Goal: Task Accomplishment & Management: Manage account settings

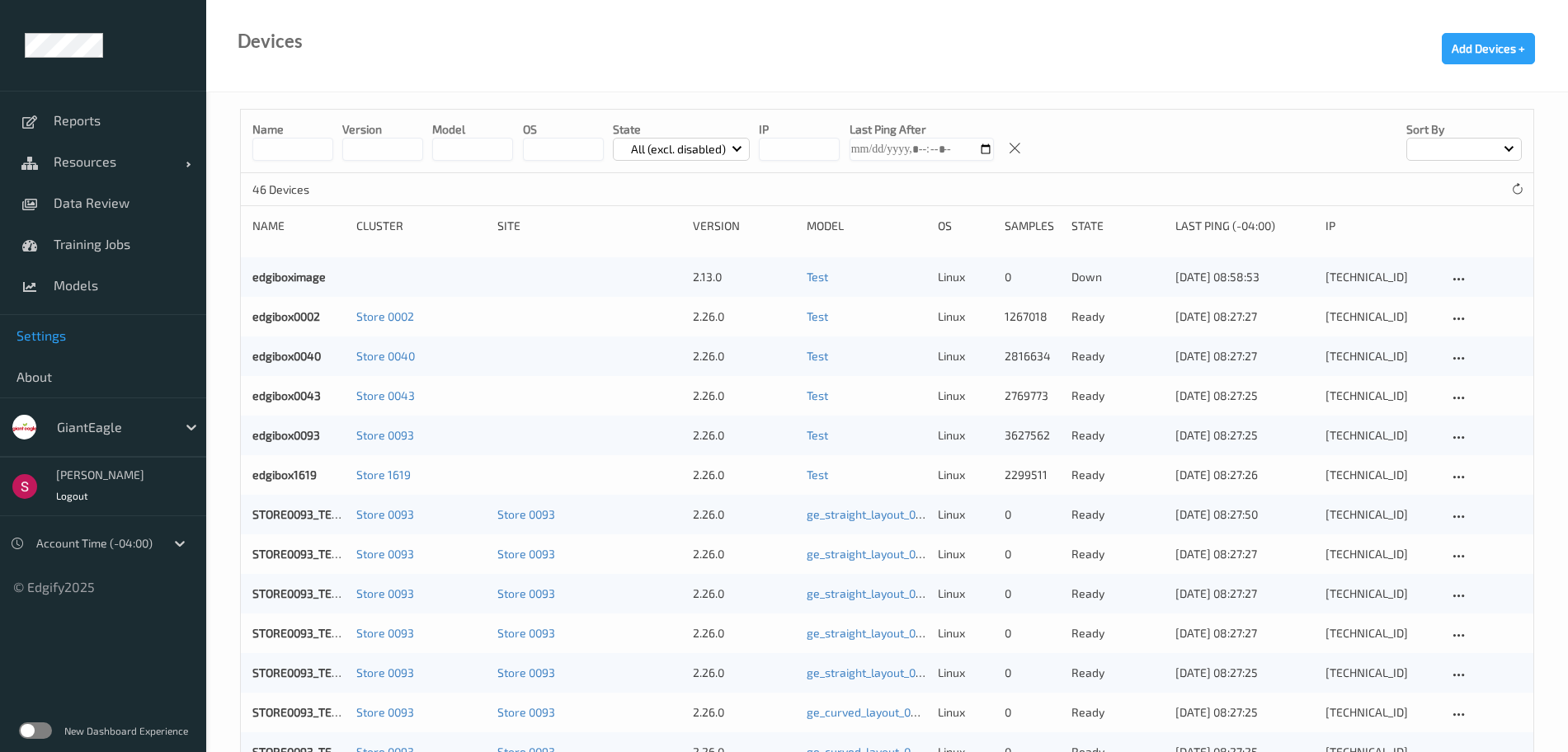
click at [89, 348] on link "Settings" at bounding box center [102, 335] width 206 height 41
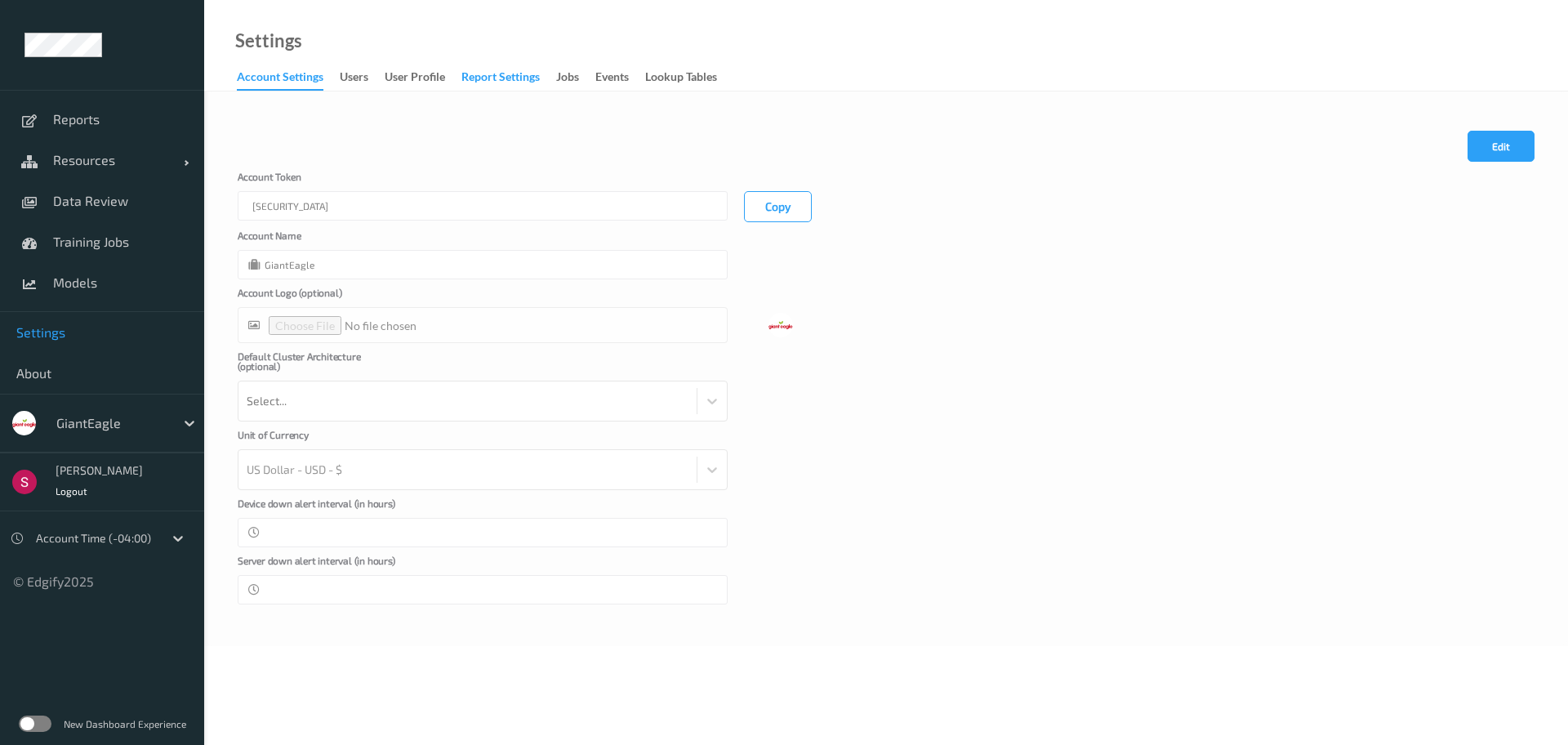
click at [520, 78] on div "Report Settings" at bounding box center [501, 79] width 79 height 21
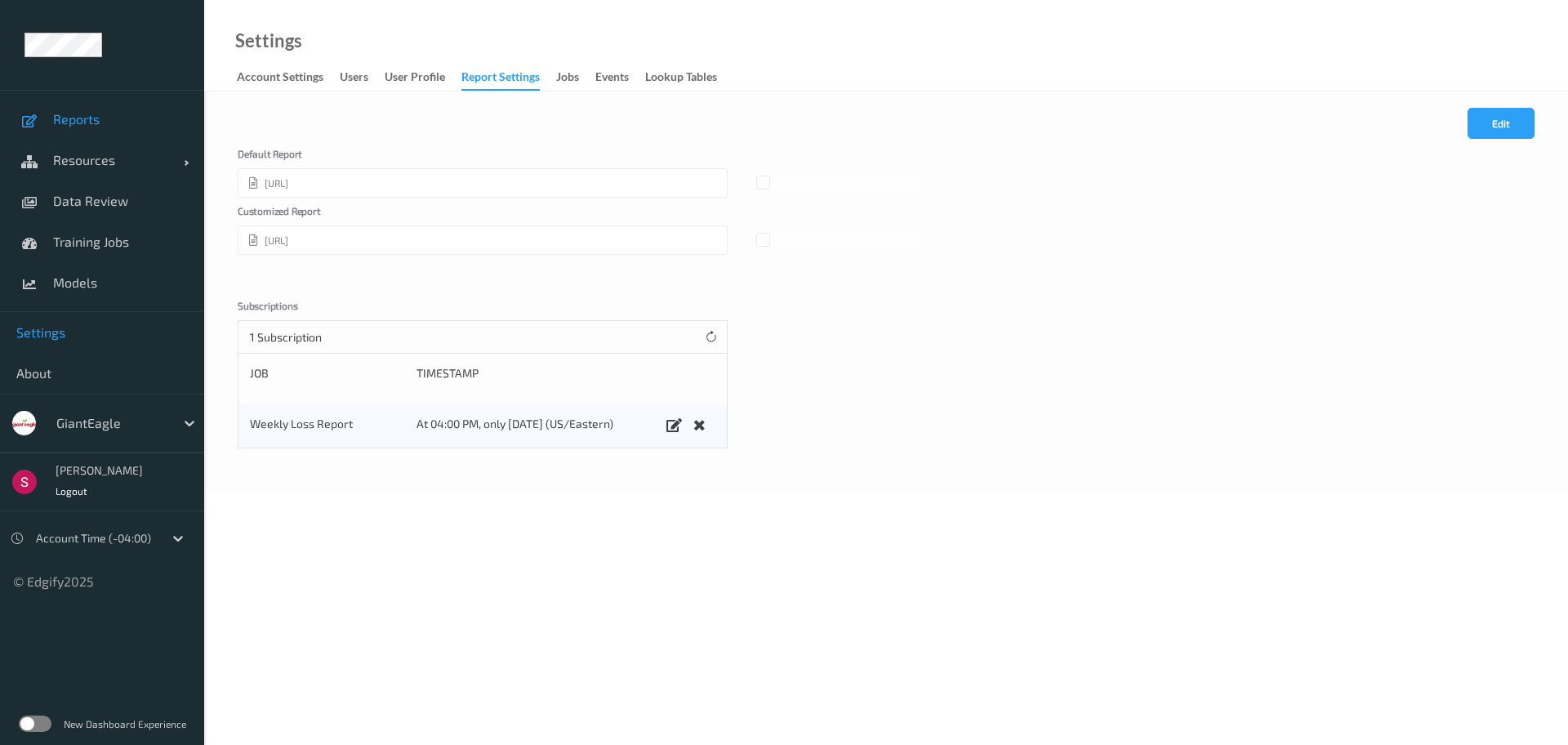
click at [141, 113] on span "Reports" at bounding box center [120, 119] width 135 height 17
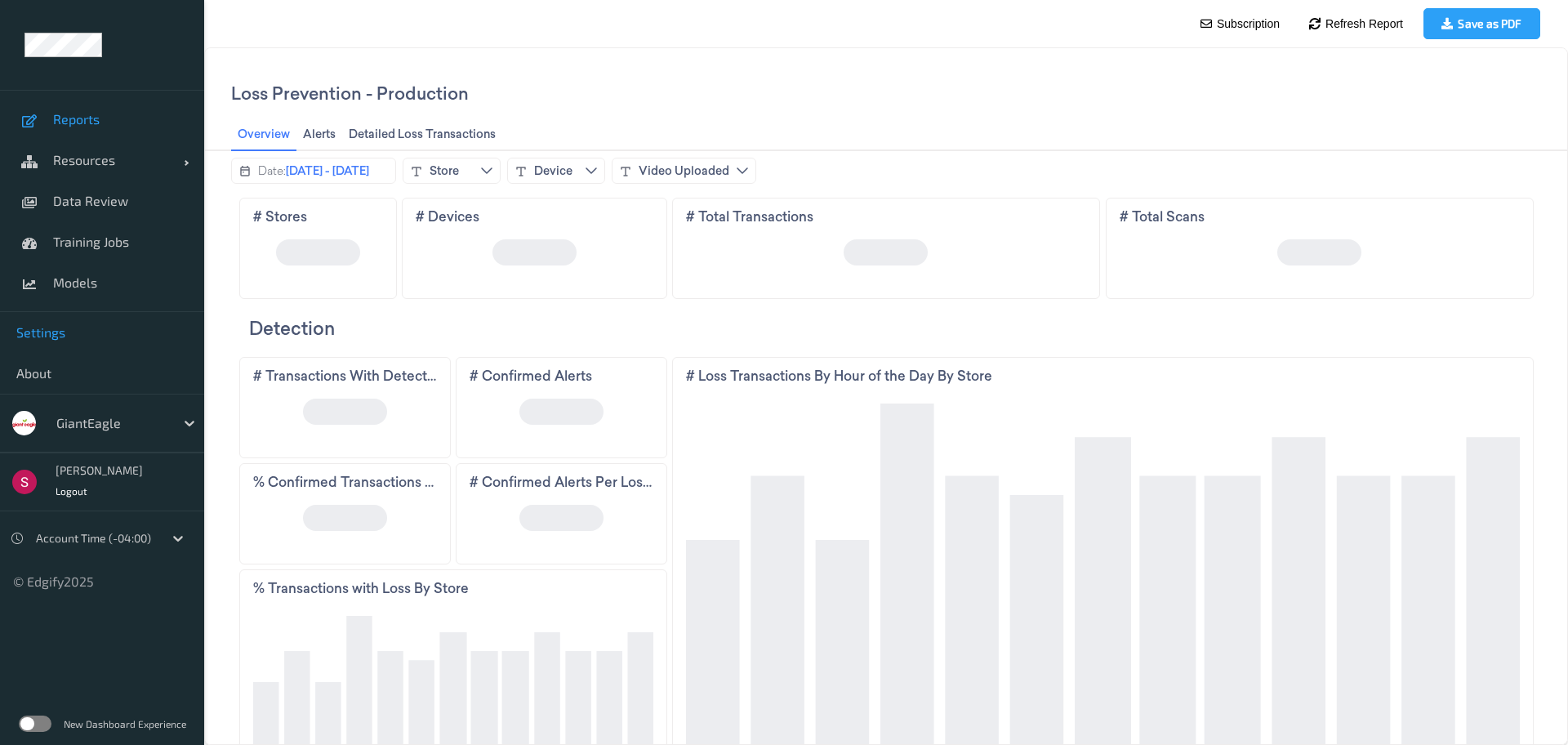
click at [130, 326] on span "Settings" at bounding box center [102, 332] width 171 height 17
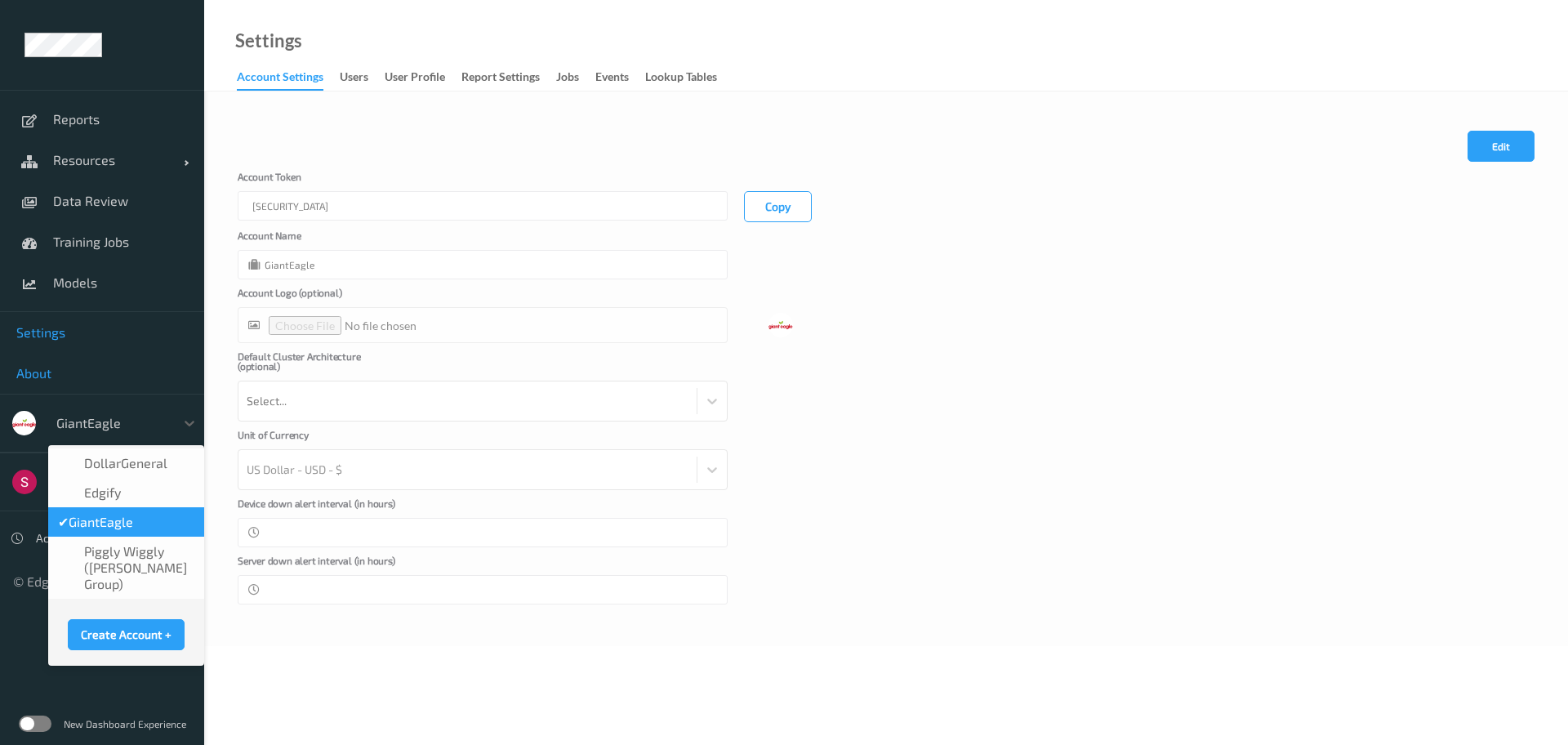
drag, startPoint x: 187, startPoint y: 418, endPoint x: 82, endPoint y: 372, distance: 114.6
click at [82, 372] on div "Reports Resources Devices Clusters Sites Data Review Training Jobs Models Setti…" at bounding box center [102, 295] width 204 height 589
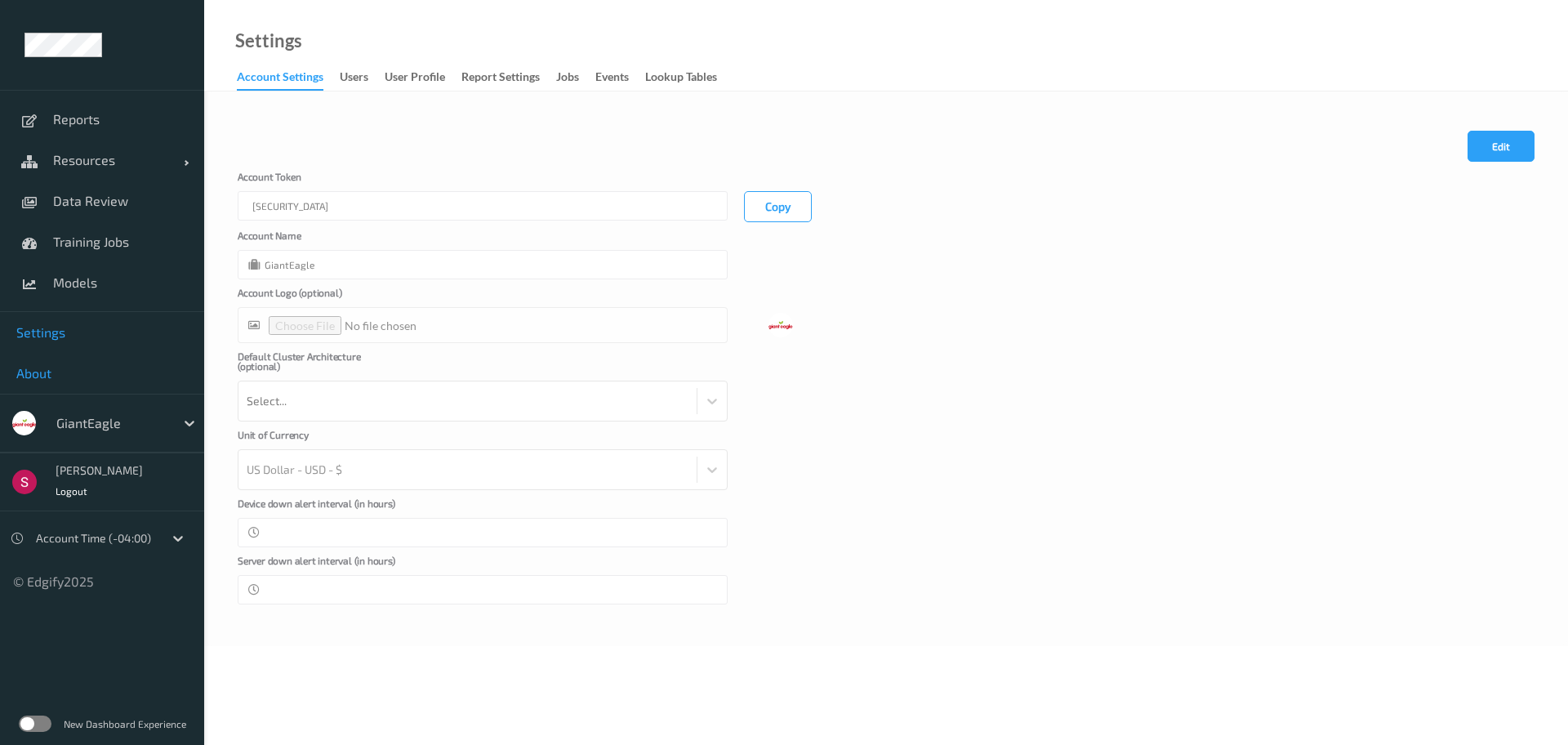
click at [82, 372] on span "About" at bounding box center [102, 373] width 171 height 17
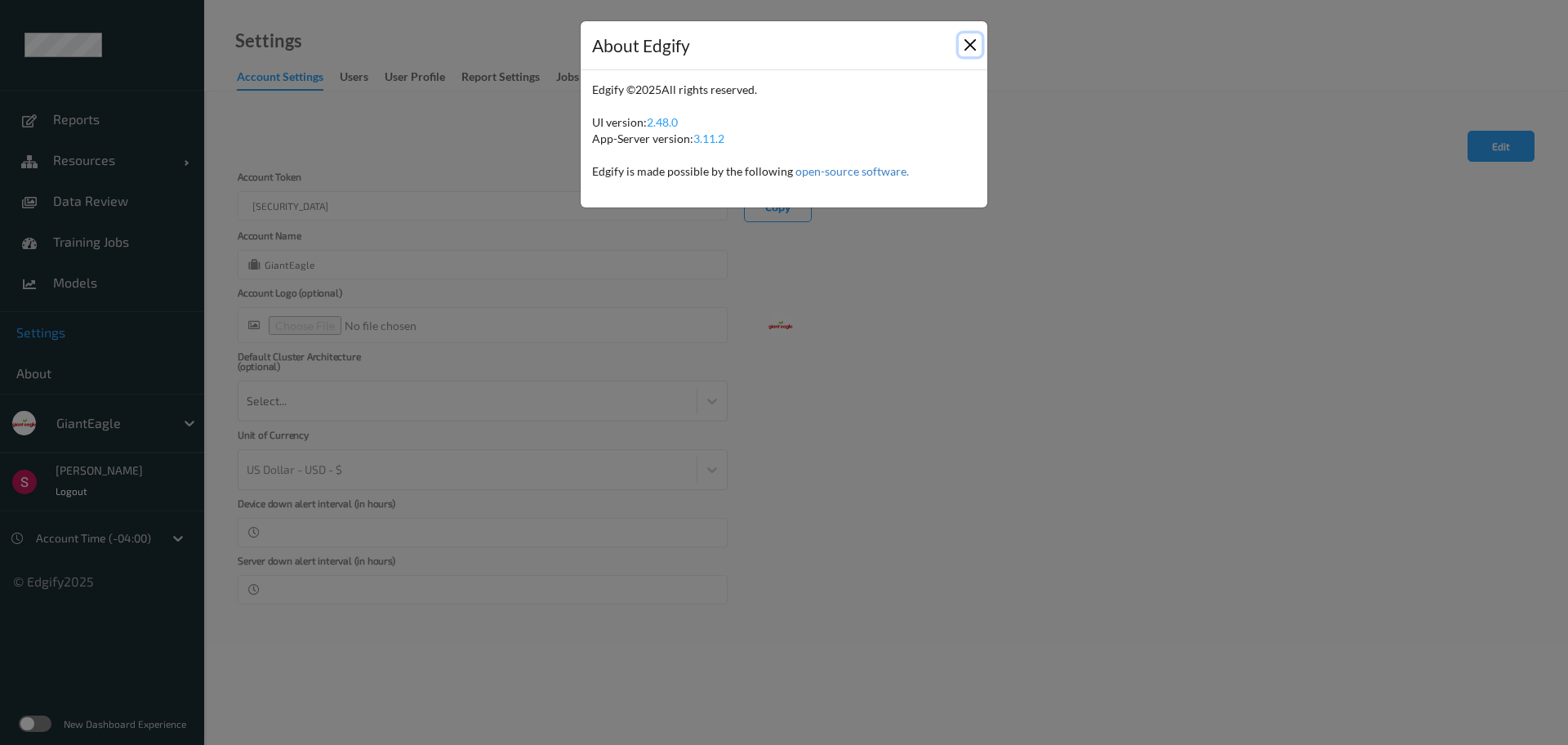
click at [972, 43] on button "Close" at bounding box center [970, 44] width 23 height 23
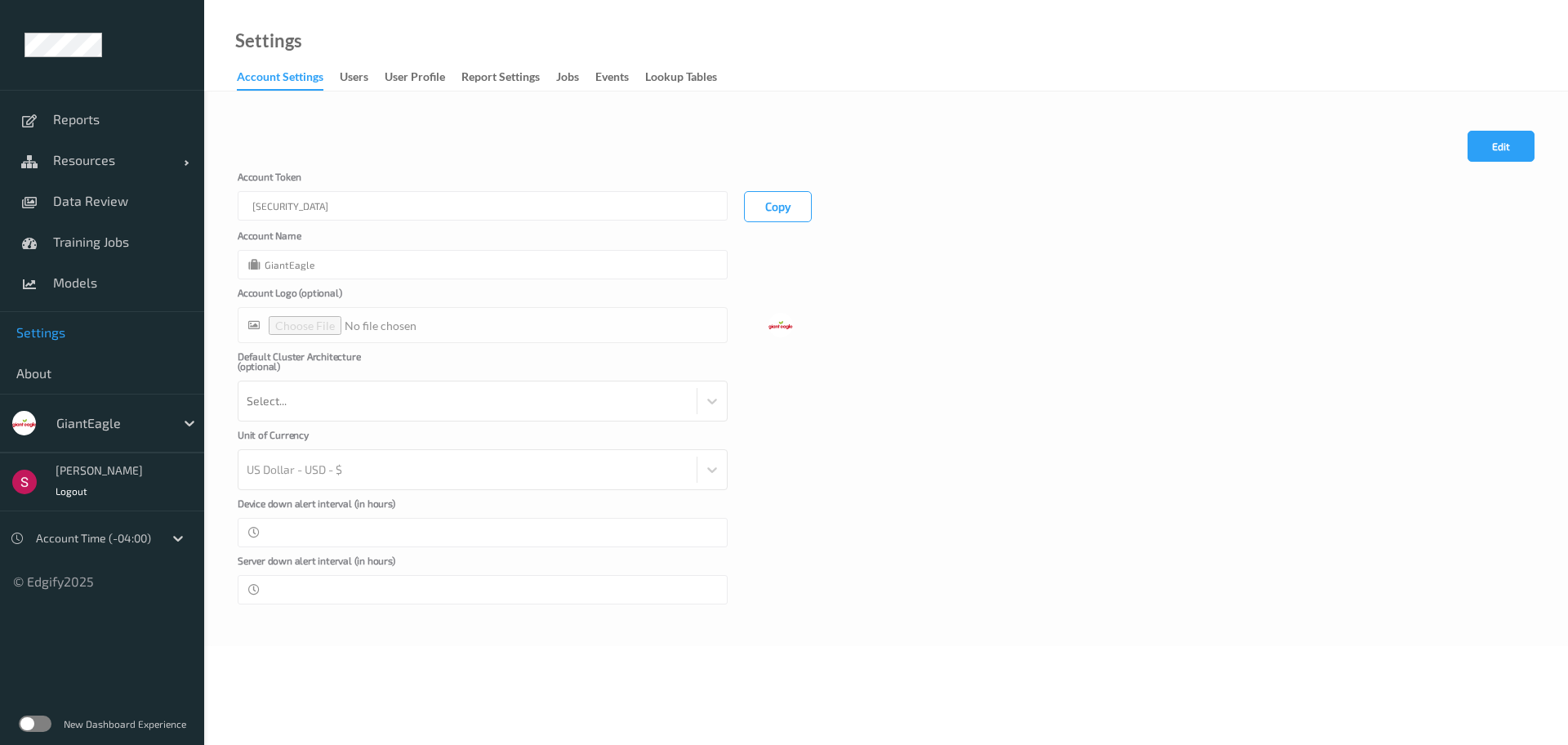
click at [27, 727] on label at bounding box center [34, 723] width 33 height 17
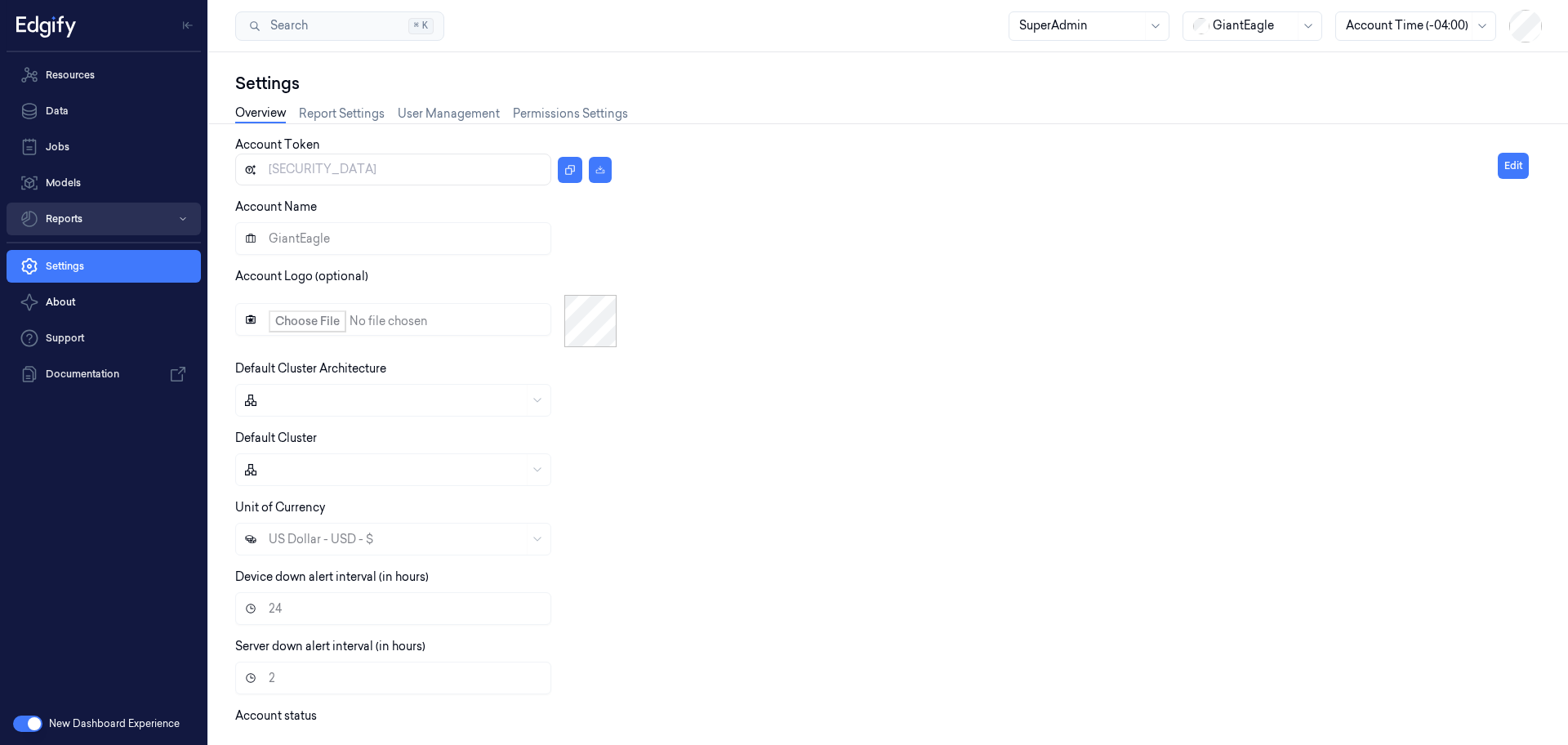
click at [183, 214] on icon "button" at bounding box center [183, 219] width 10 height 10
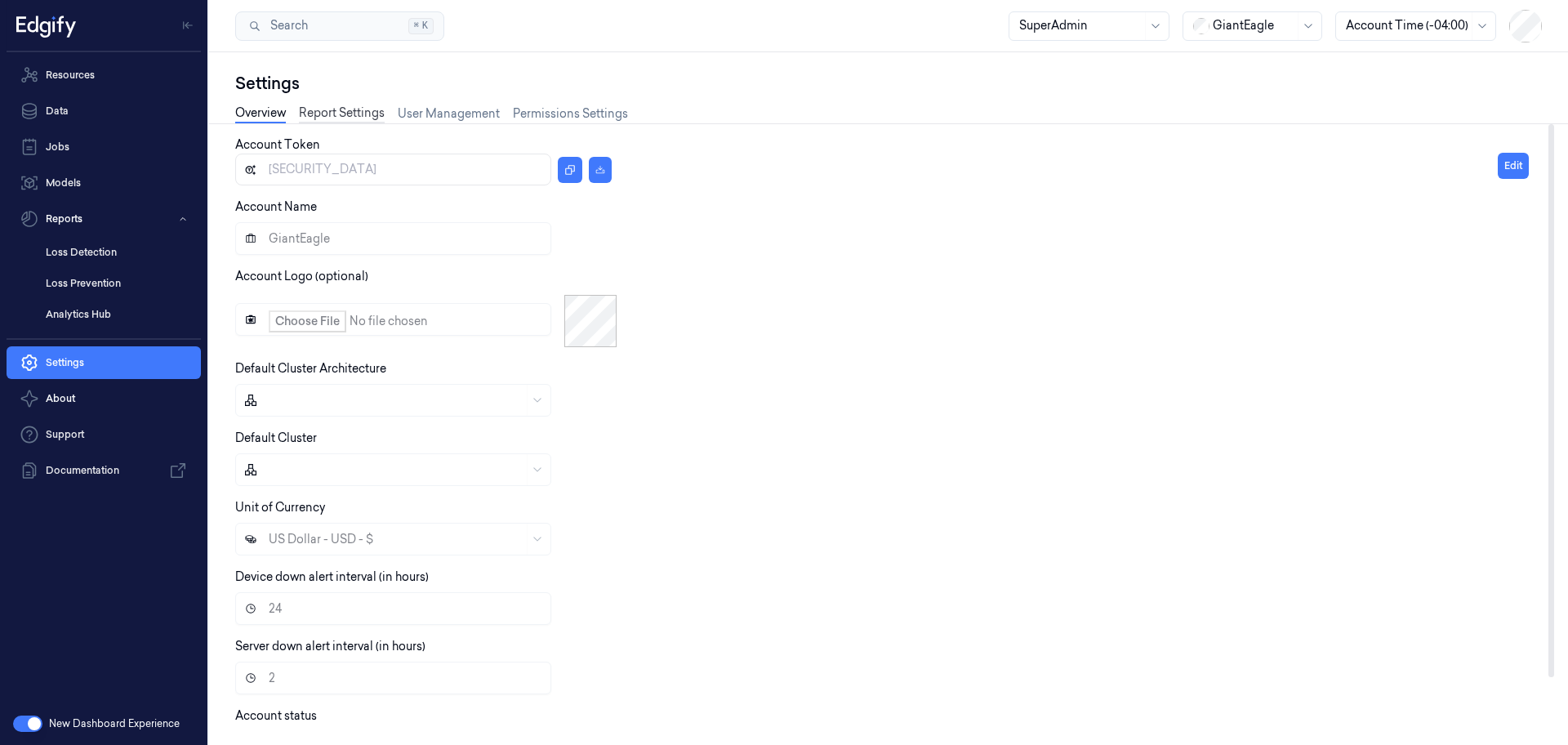
click at [345, 112] on link "Report Settings" at bounding box center [341, 113] width 86 height 19
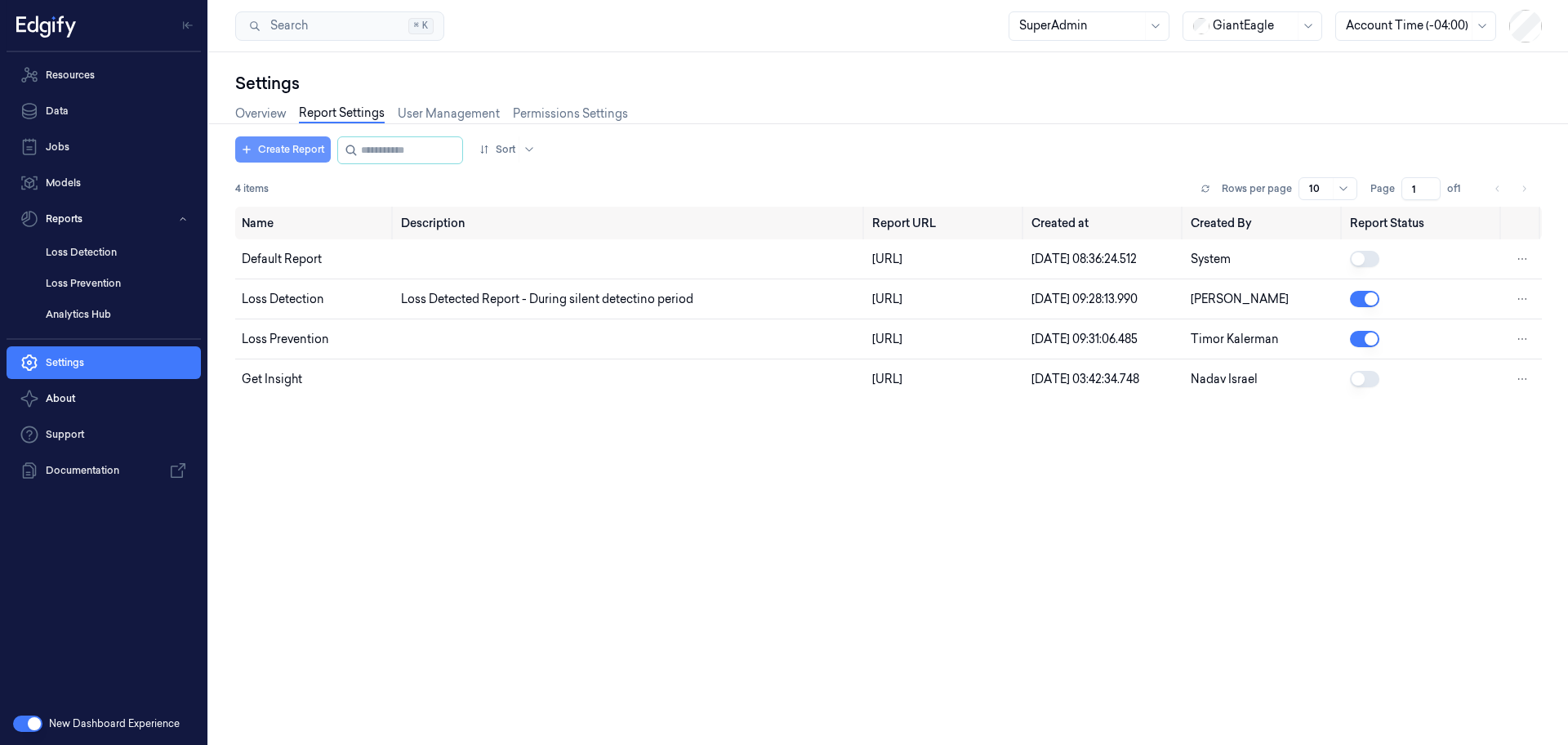
click at [280, 144] on button "Create Report" at bounding box center [283, 149] width 96 height 27
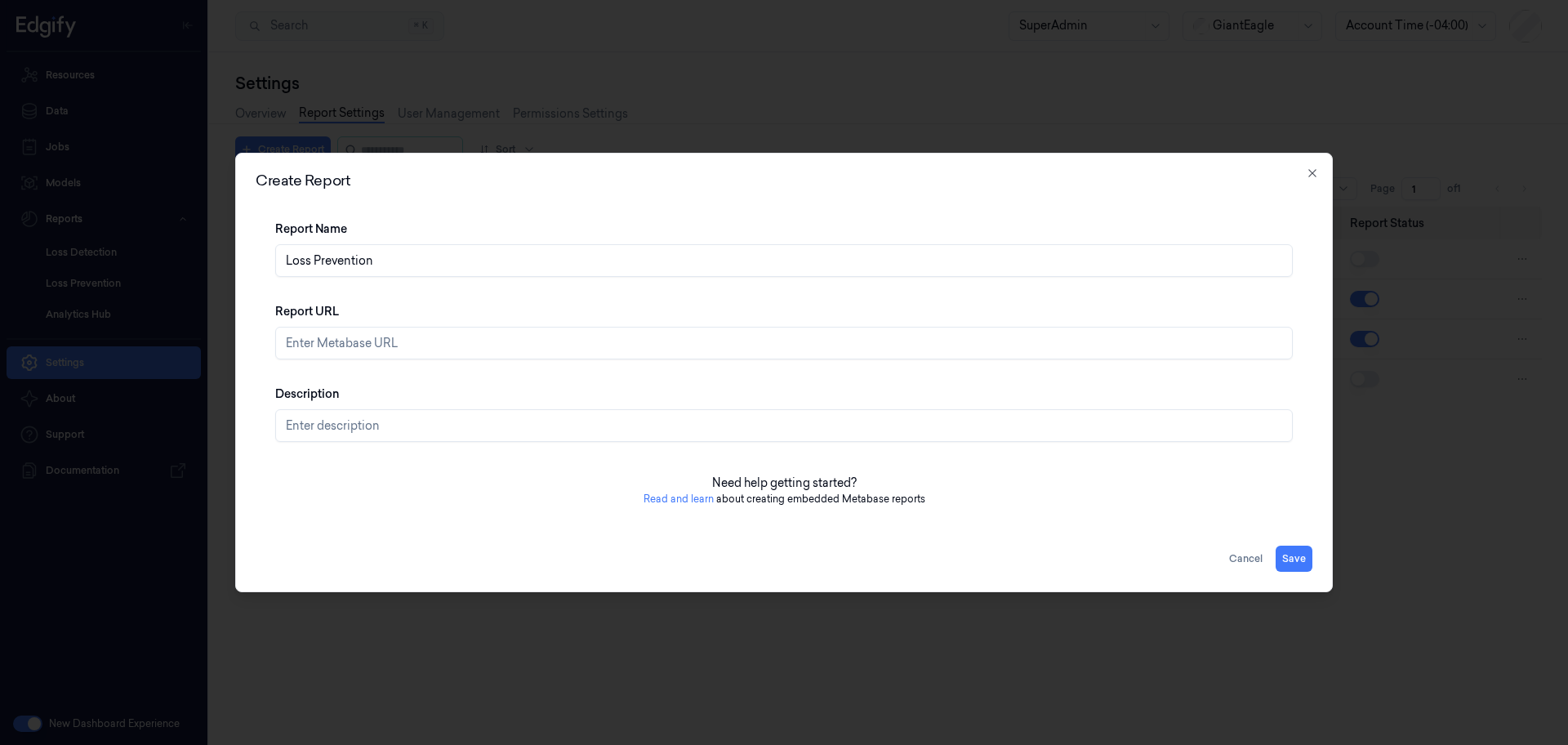
type input "Loss Prevention"
click at [561, 345] on input "Report URL" at bounding box center [784, 343] width 1018 height 33
paste input "[URL]"
type input "https://reporting.production.edgify.ai/public/dashboard/1b751dc3-1419-438a-96b9…"
click at [574, 393] on div "Description" at bounding box center [784, 414] width 1018 height 83
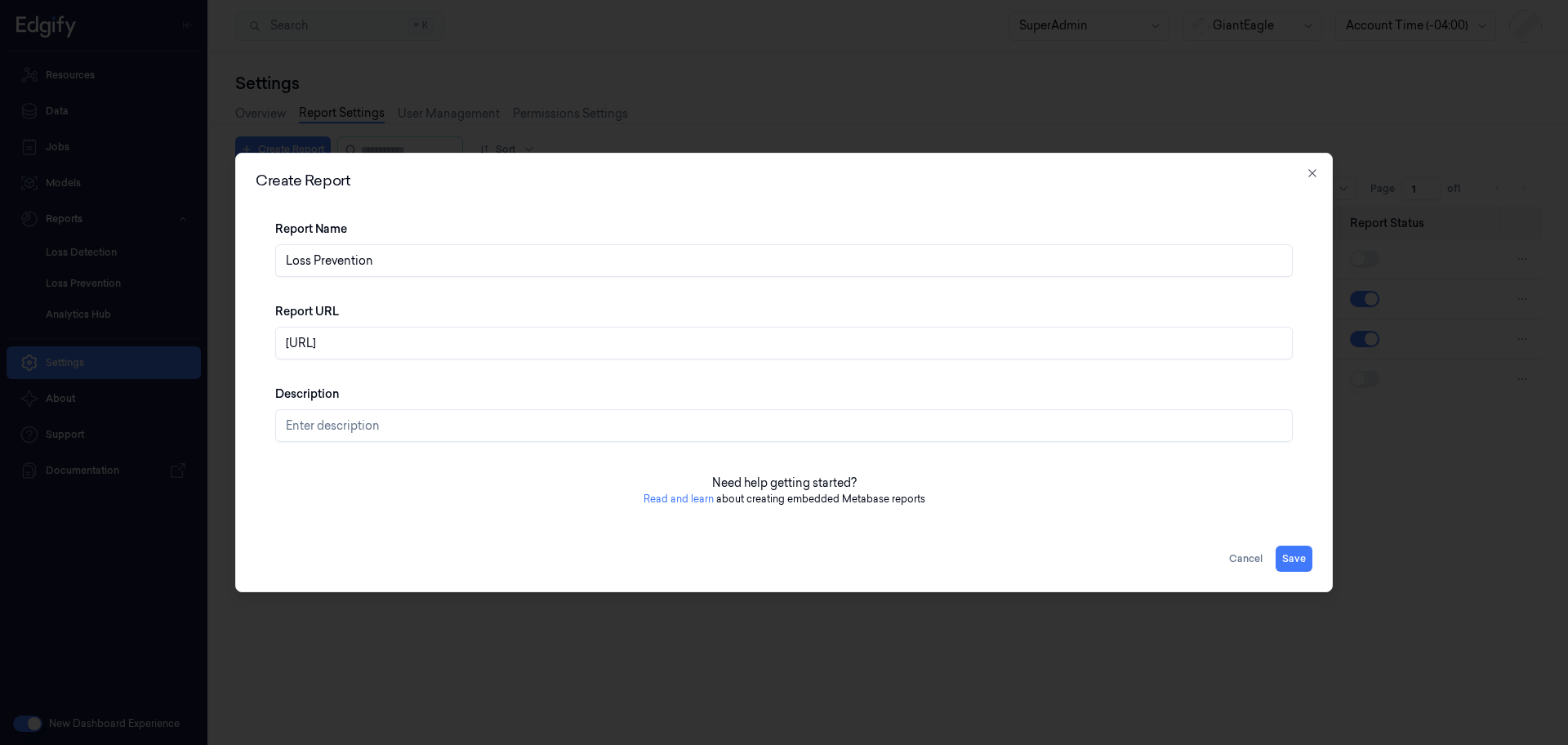
click at [524, 423] on input "Description" at bounding box center [784, 425] width 1018 height 33
type input "Edgify Loss Prevention Report"
click at [1288, 558] on button "Save" at bounding box center [1294, 559] width 36 height 27
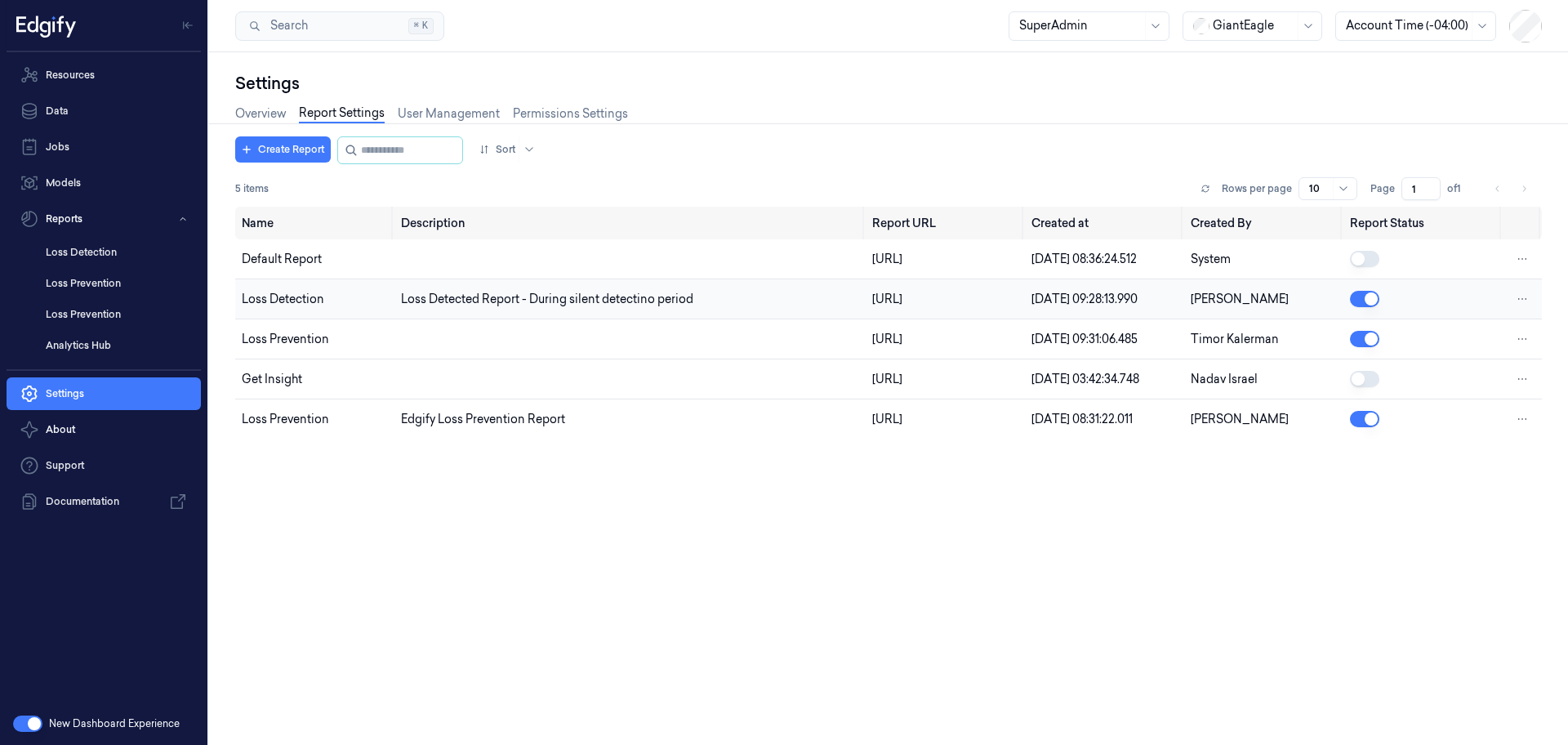
click at [1367, 302] on button "button" at bounding box center [1365, 299] width 30 height 17
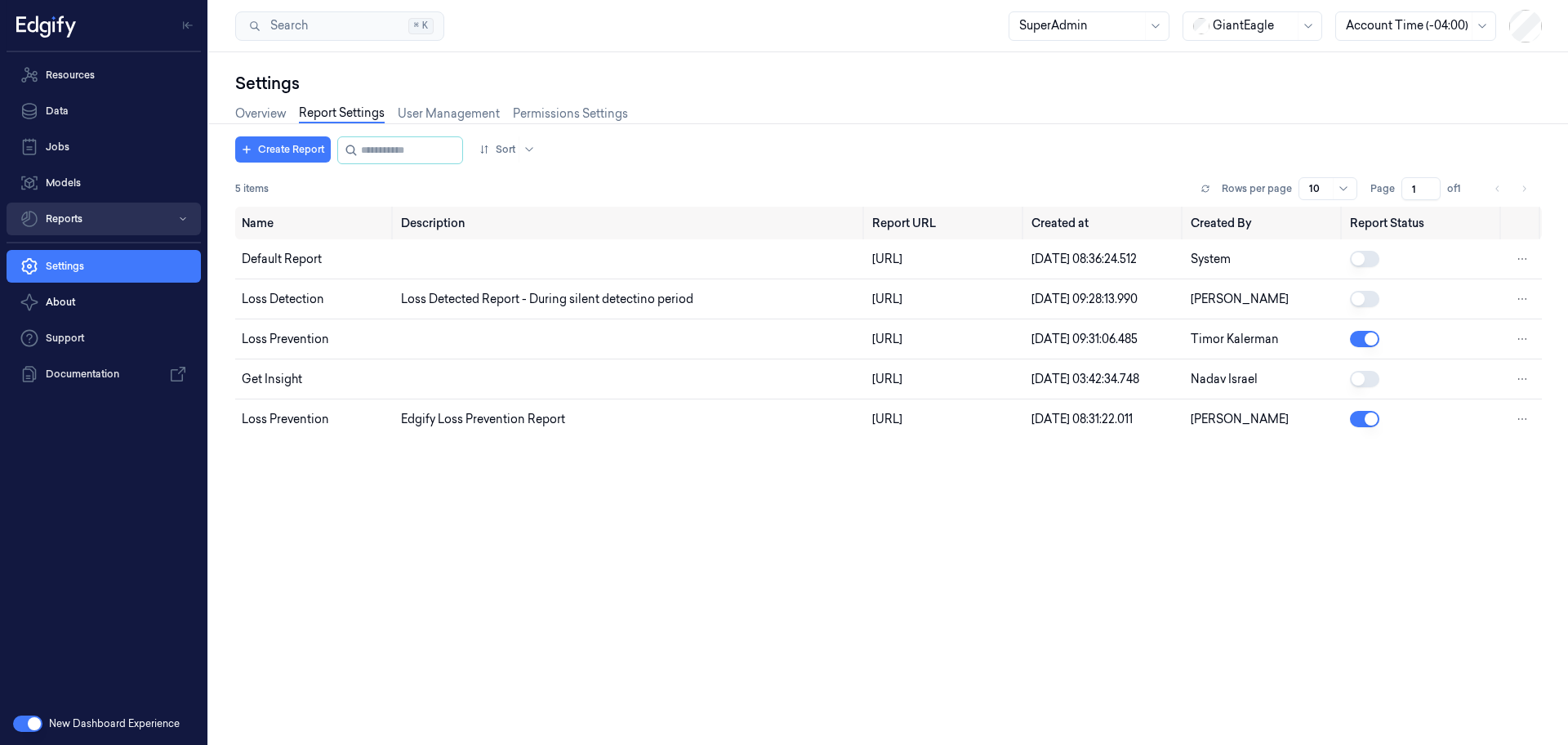
click at [173, 215] on button "Reports" at bounding box center [103, 219] width 194 height 33
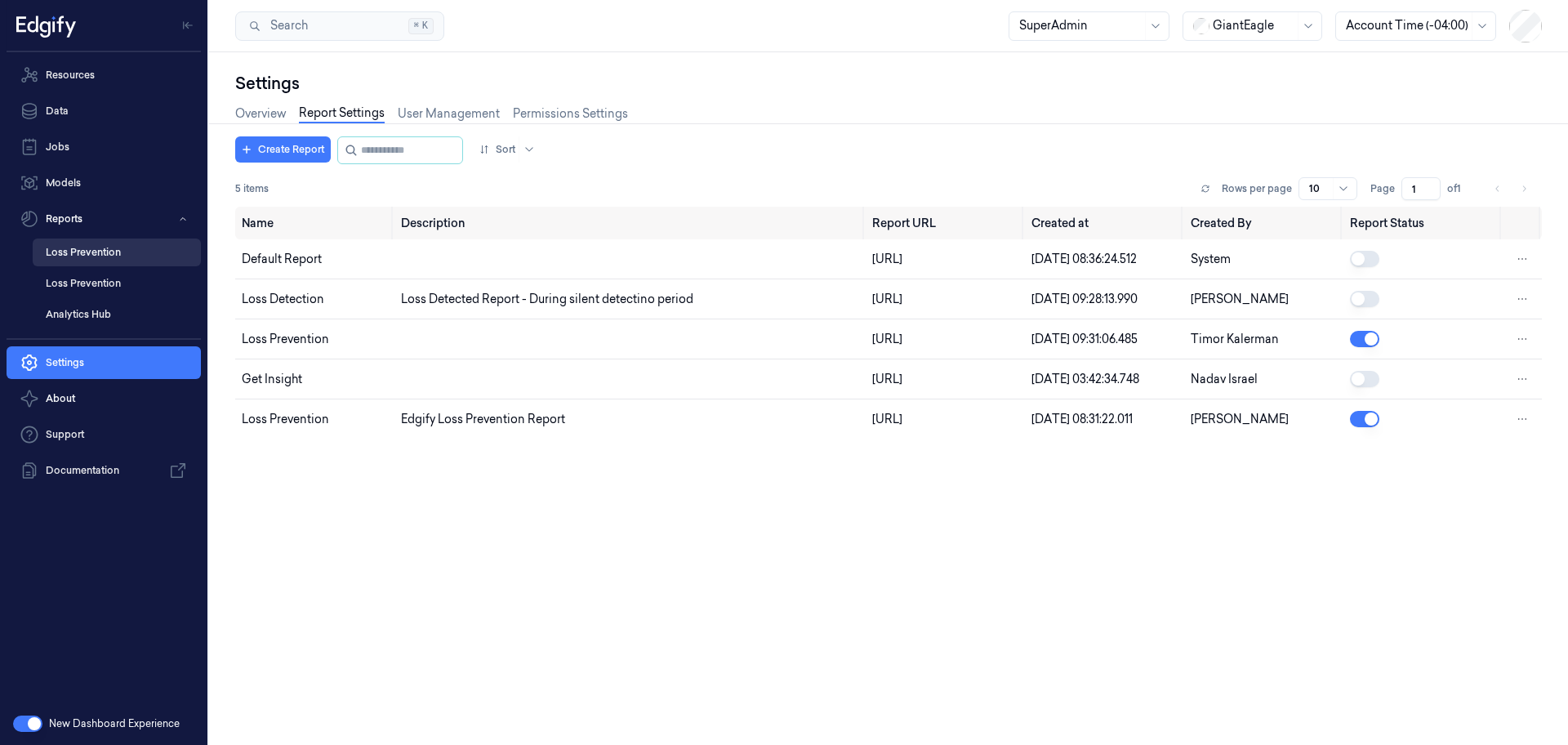
click at [120, 250] on link "Loss Prevention" at bounding box center [116, 252] width 169 height 28
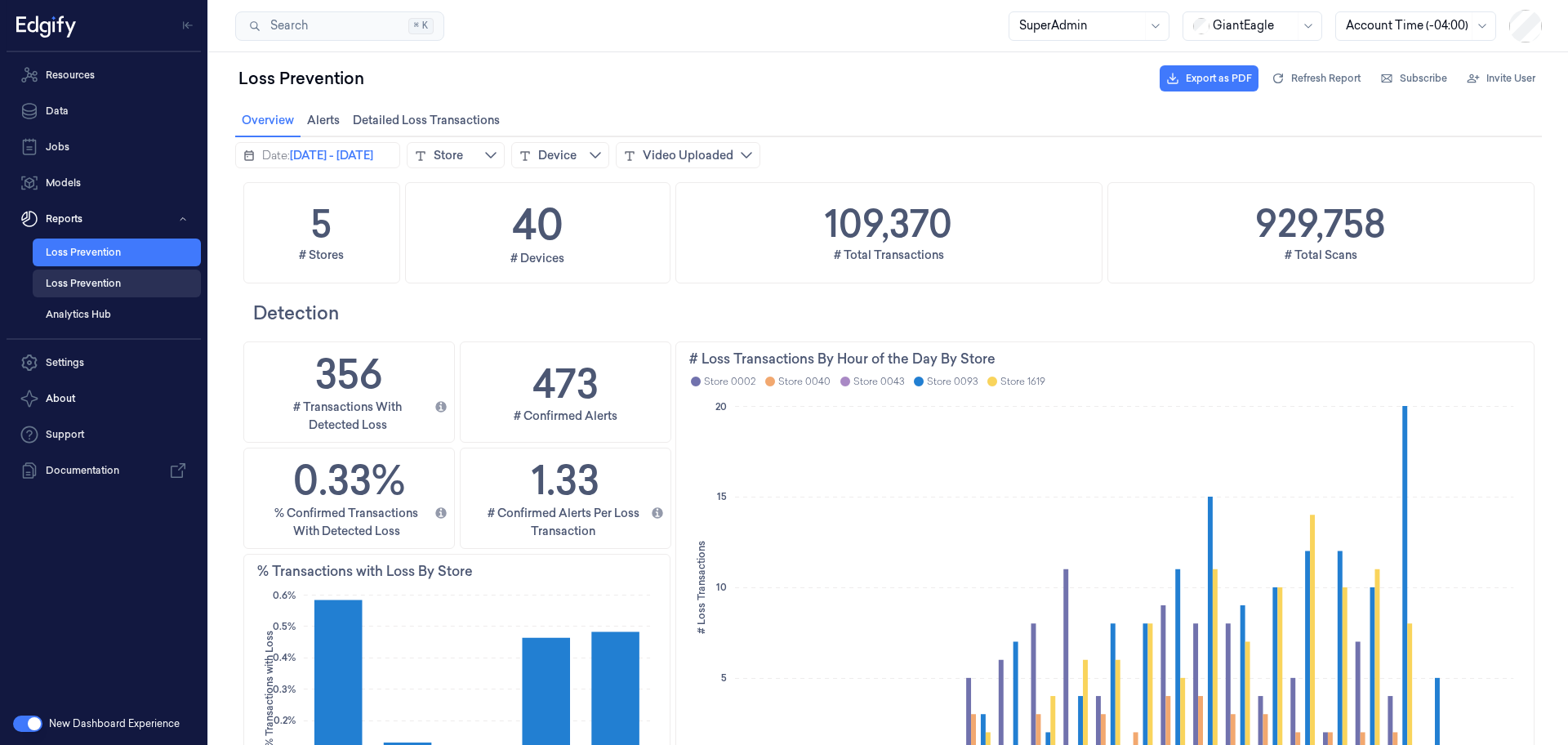
click at [110, 276] on link "Loss Prevention" at bounding box center [116, 284] width 169 height 28
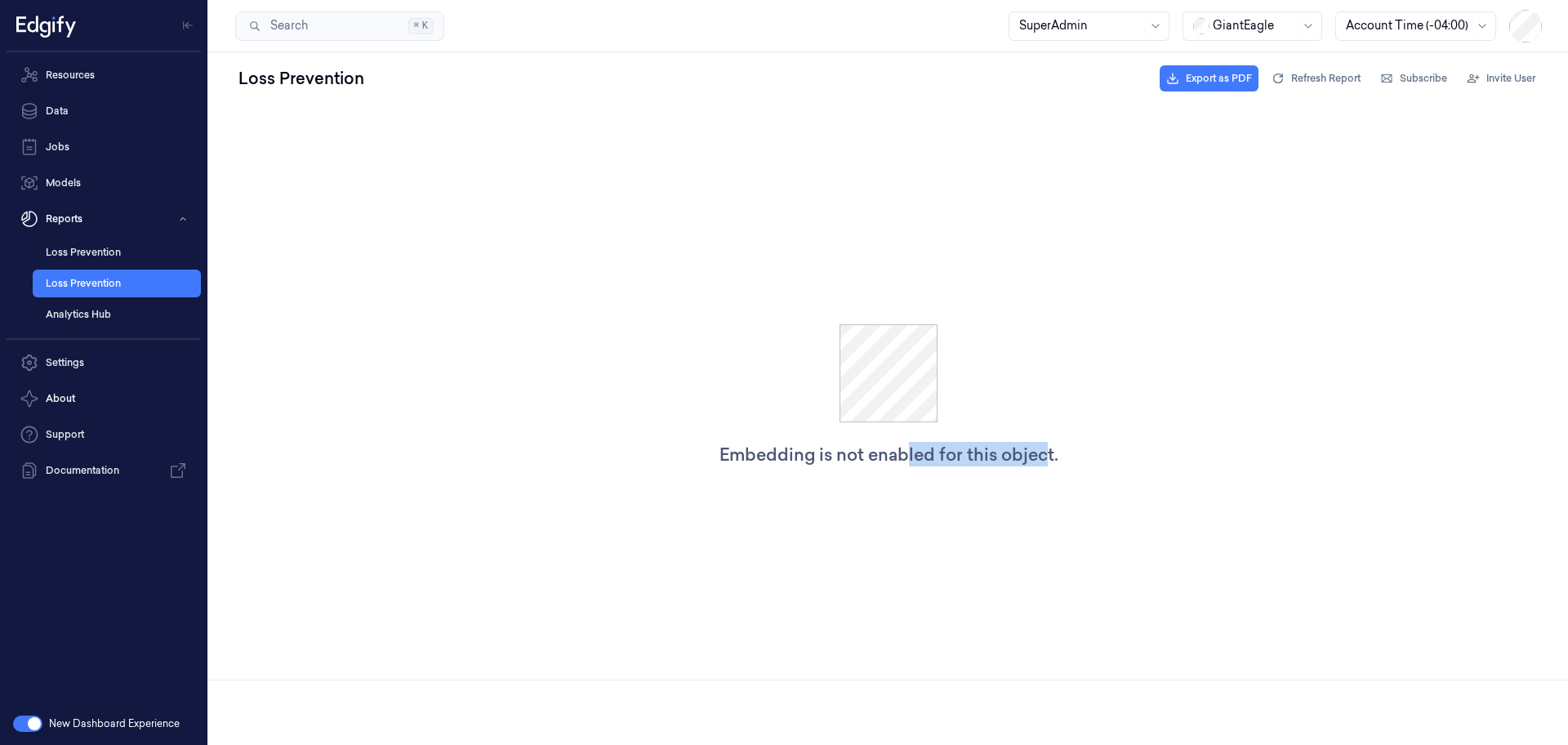
drag, startPoint x: 1042, startPoint y: 460, endPoint x: 907, endPoint y: 470, distance: 135.4
click at [907, 470] on div "Embedding is not enabled for this object." at bounding box center [888, 395] width 1359 height 569
click at [118, 368] on link "Settings" at bounding box center [103, 362] width 194 height 33
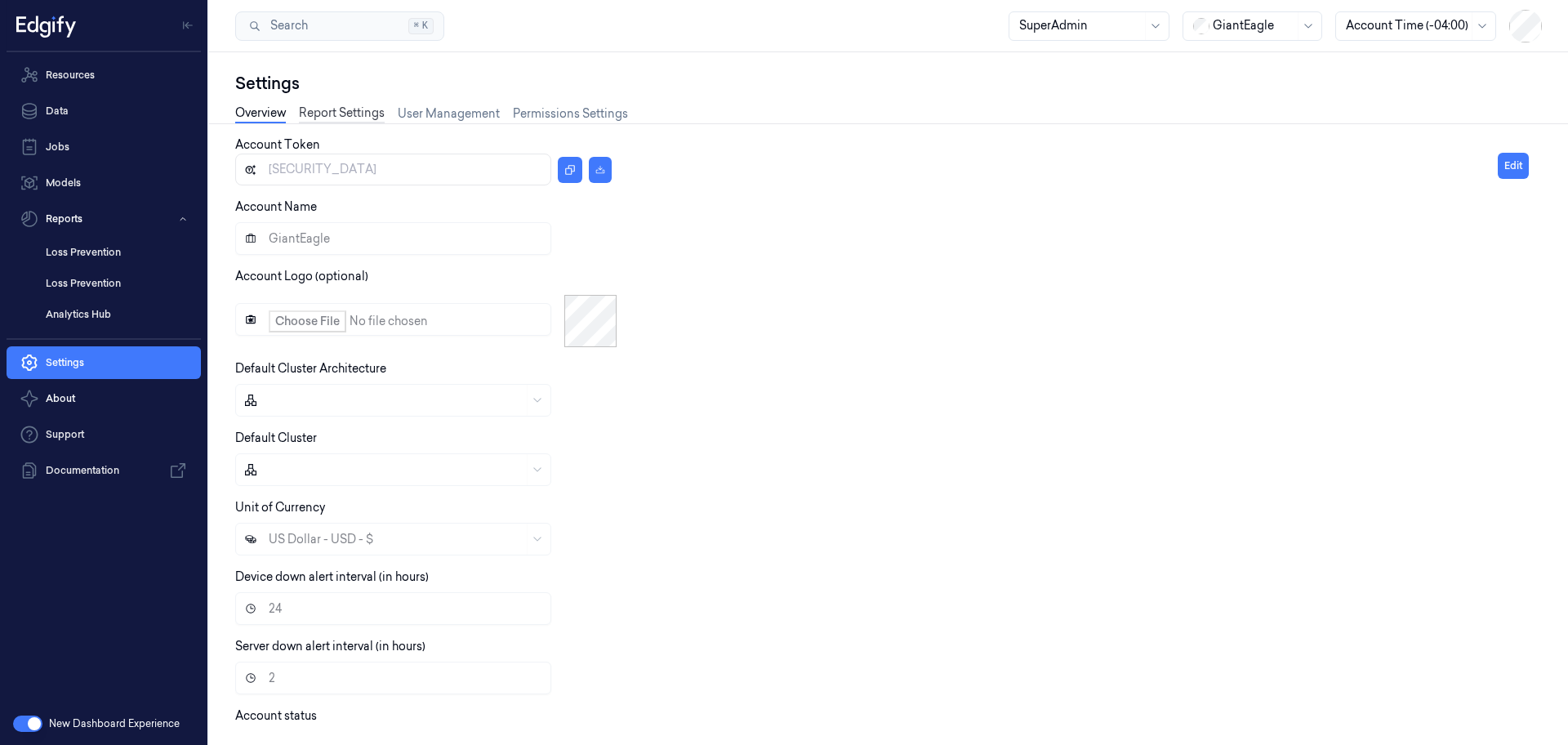
click at [367, 116] on link "Report Settings" at bounding box center [341, 113] width 86 height 19
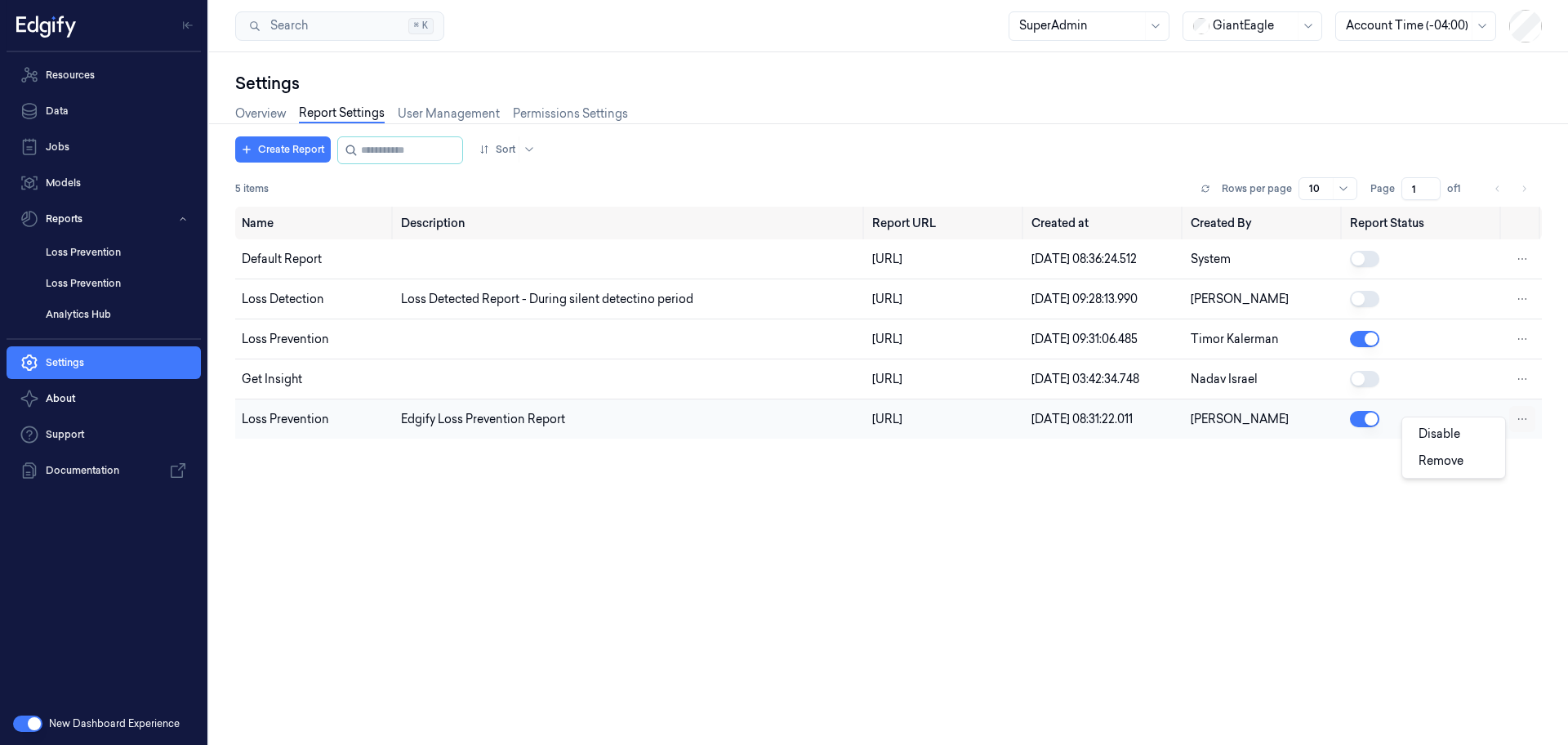
click at [1525, 450] on html "Resources Data Jobs Models Reports Loss Prevention Loss Prevention Analytics Hu…" at bounding box center [784, 372] width 1568 height 745
click at [955, 556] on html "Resources Data Jobs Models Reports Loss Prevention Loss Prevention Analytics Hu…" at bounding box center [784, 372] width 1568 height 745
click at [77, 284] on link "Loss Prevention" at bounding box center [116, 284] width 169 height 28
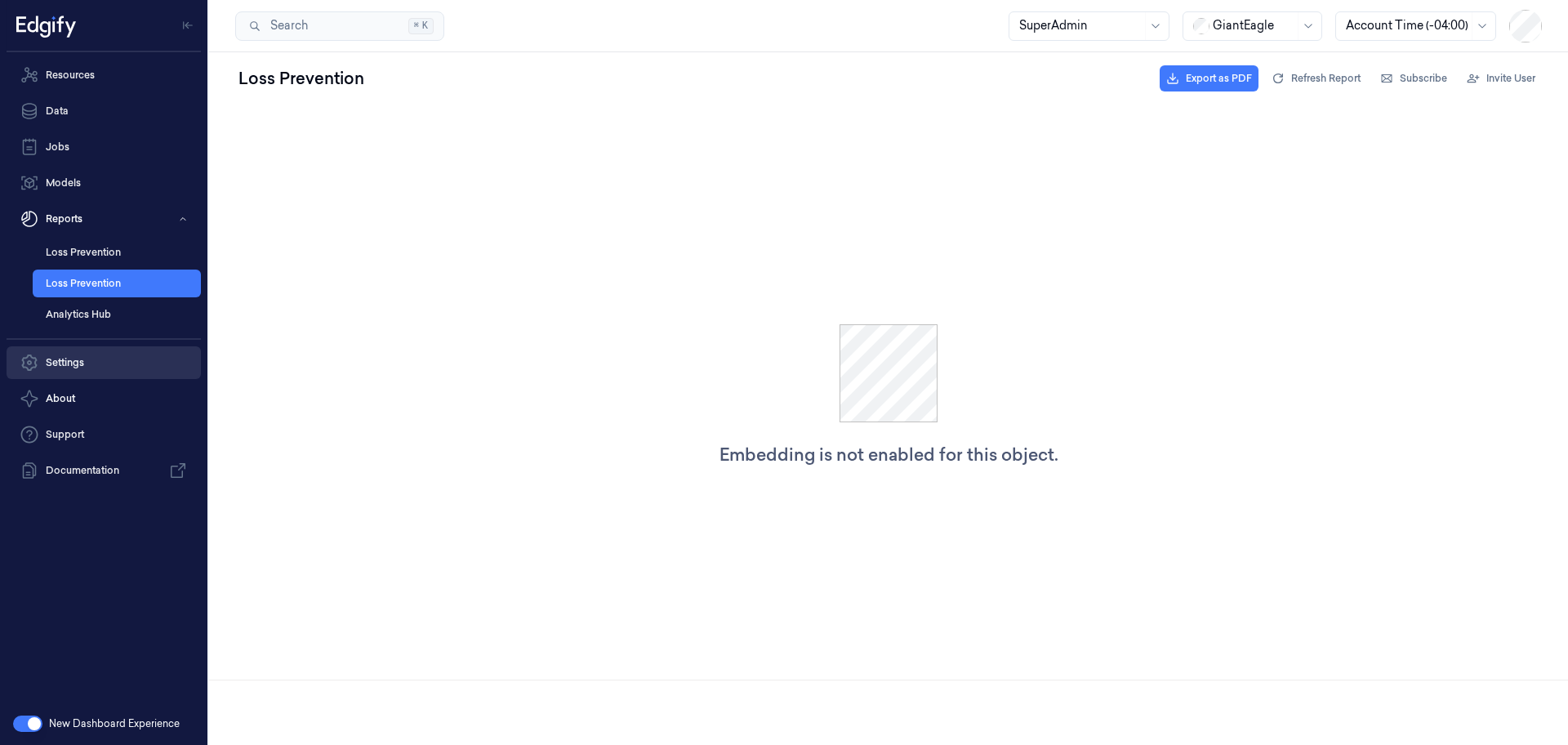
click at [93, 363] on link "Settings" at bounding box center [103, 362] width 194 height 33
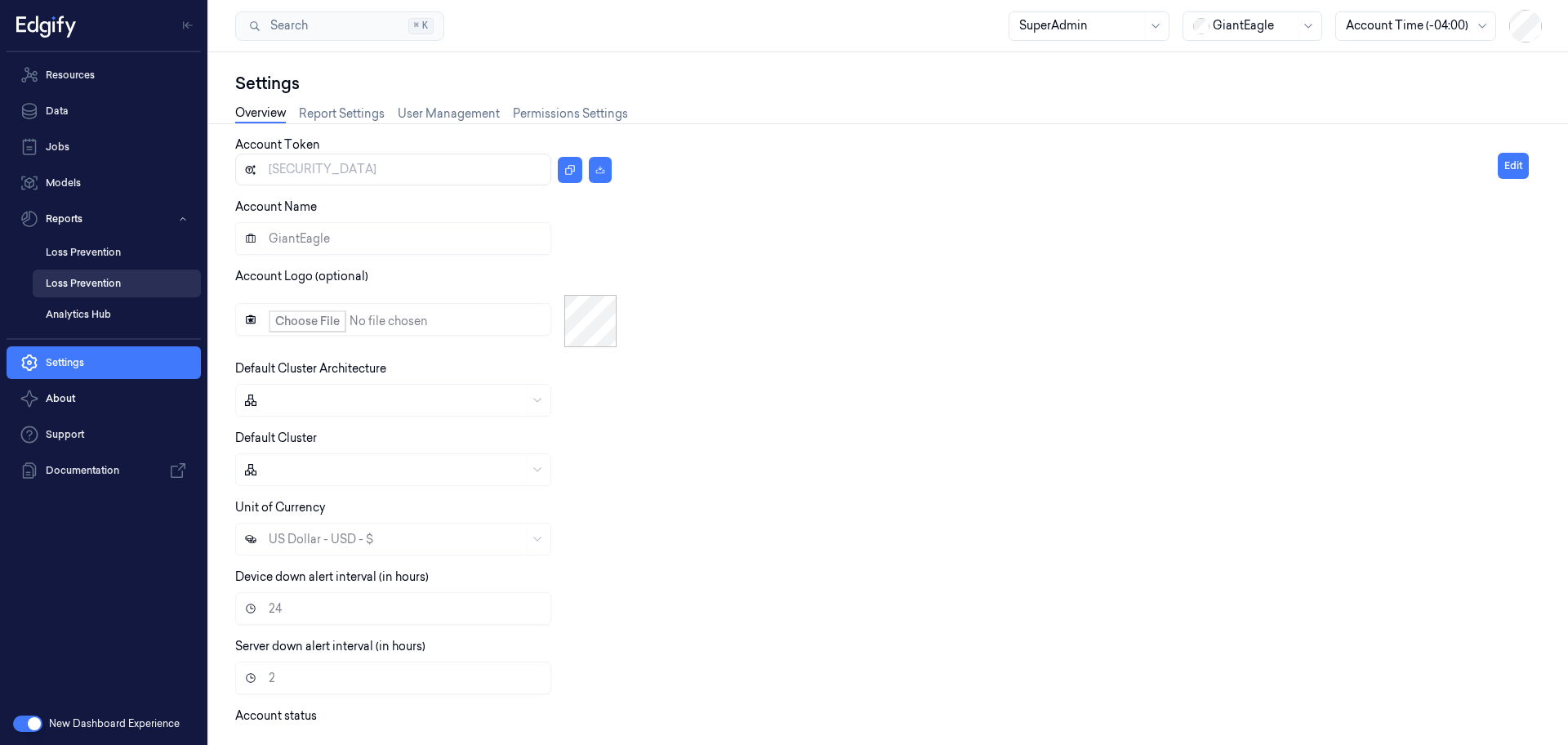
click at [102, 284] on link "Loss Prevention" at bounding box center [116, 284] width 169 height 28
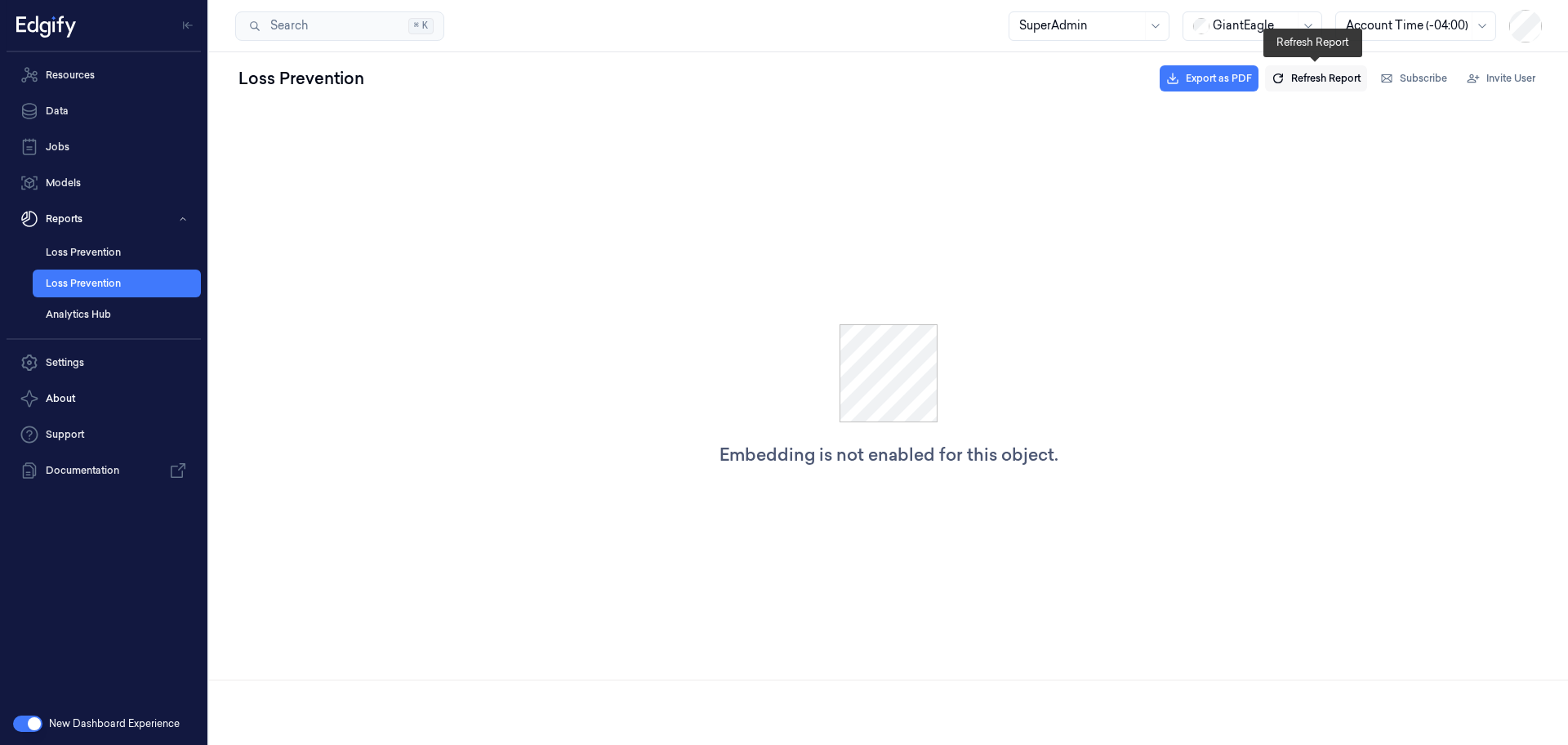
click at [1321, 84] on span "Refresh Report" at bounding box center [1326, 78] width 69 height 15
click at [89, 360] on link "Settings" at bounding box center [103, 362] width 194 height 33
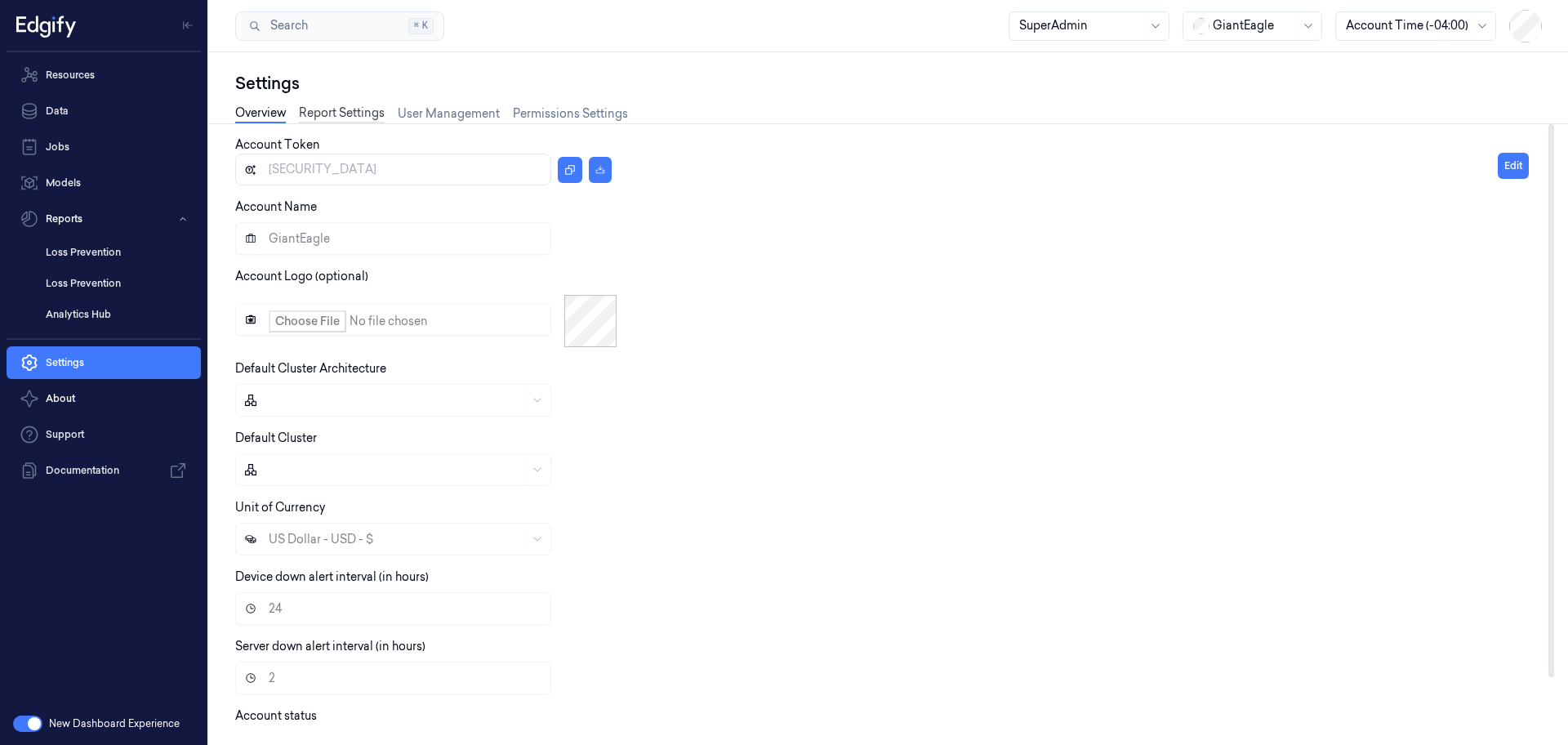
click at [338, 110] on link "Report Settings" at bounding box center [341, 113] width 86 height 19
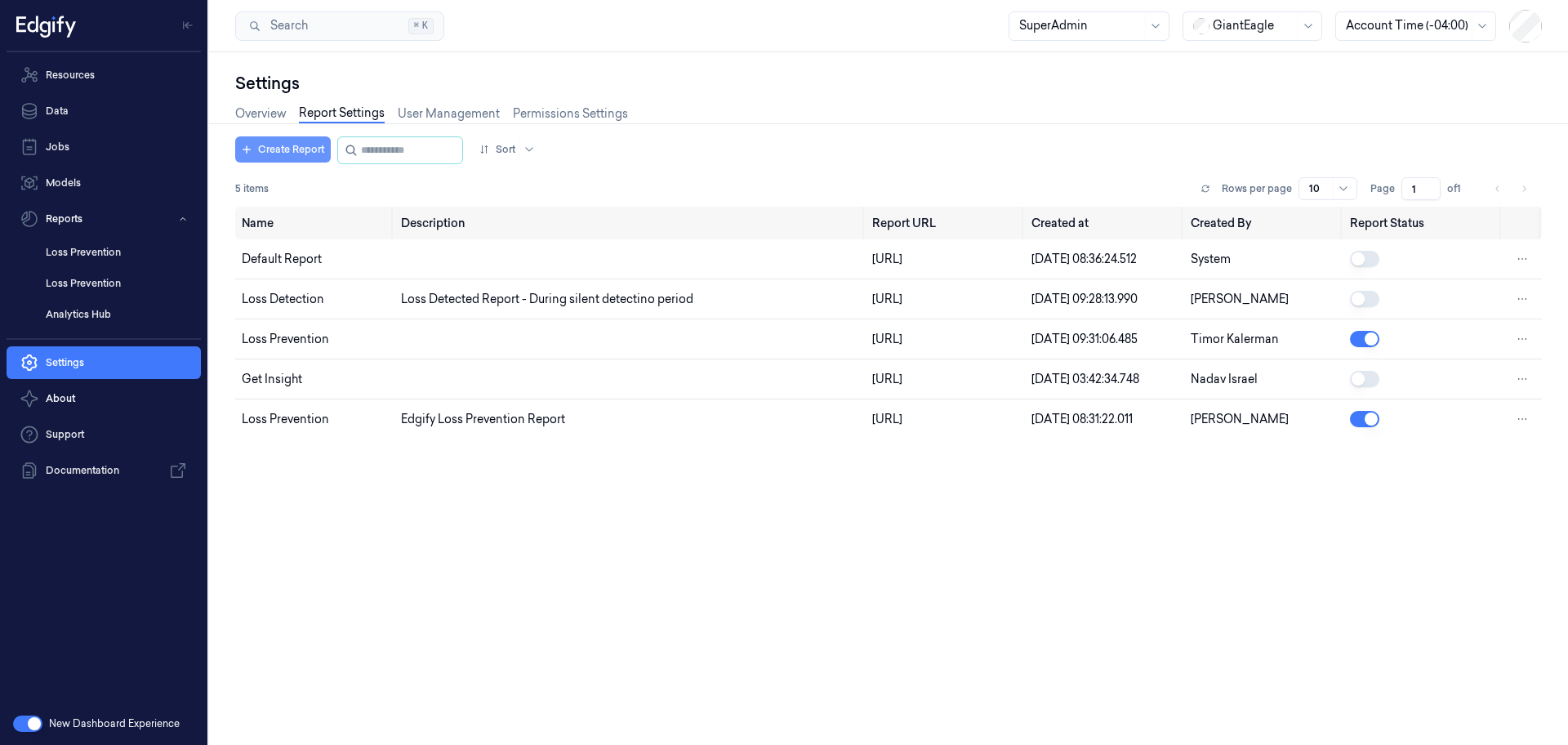
click at [284, 157] on button "Create Report" at bounding box center [283, 149] width 96 height 27
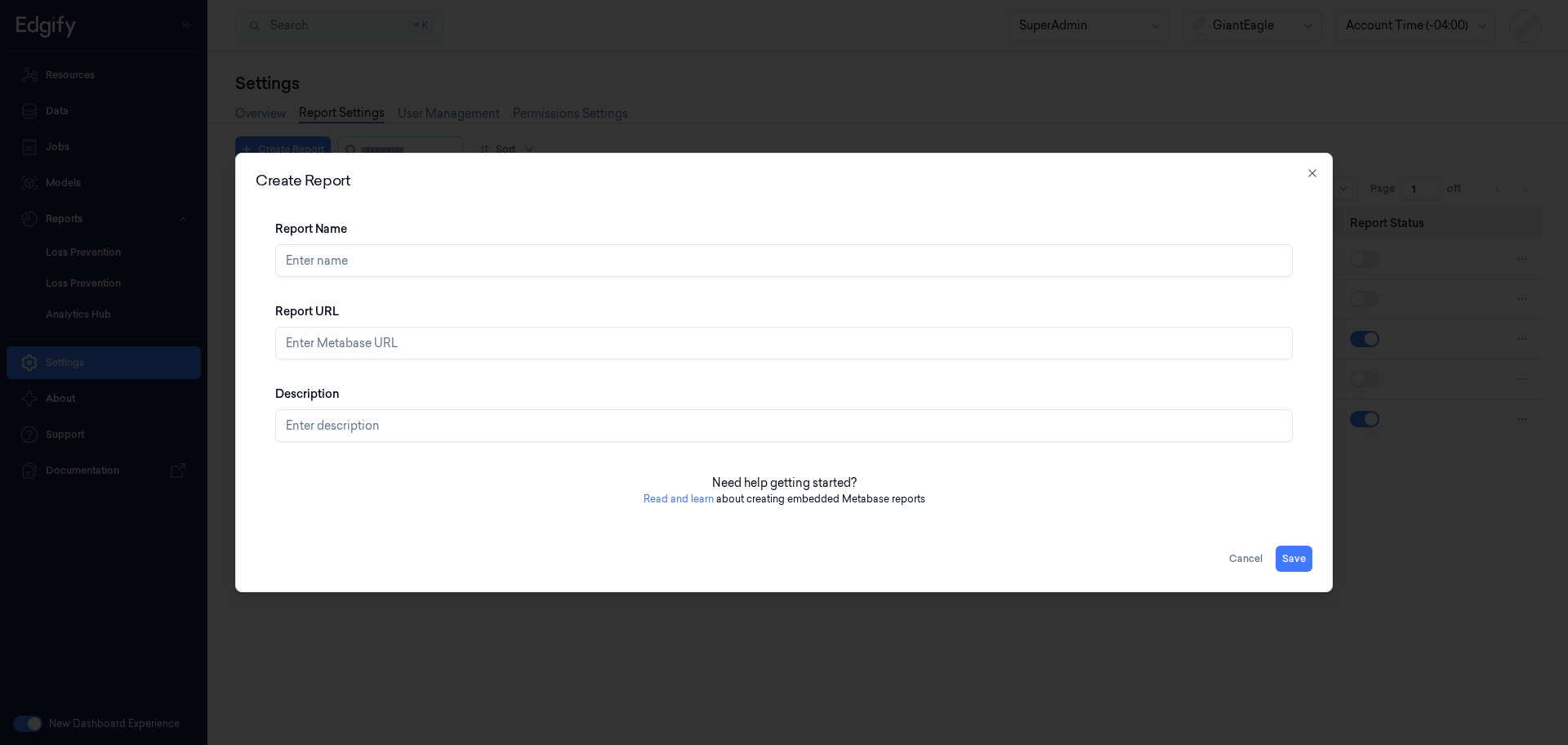
click at [682, 497] on link "Read and learn" at bounding box center [678, 499] width 70 height 12
click at [1311, 170] on icon "button" at bounding box center [1312, 172] width 7 height 7
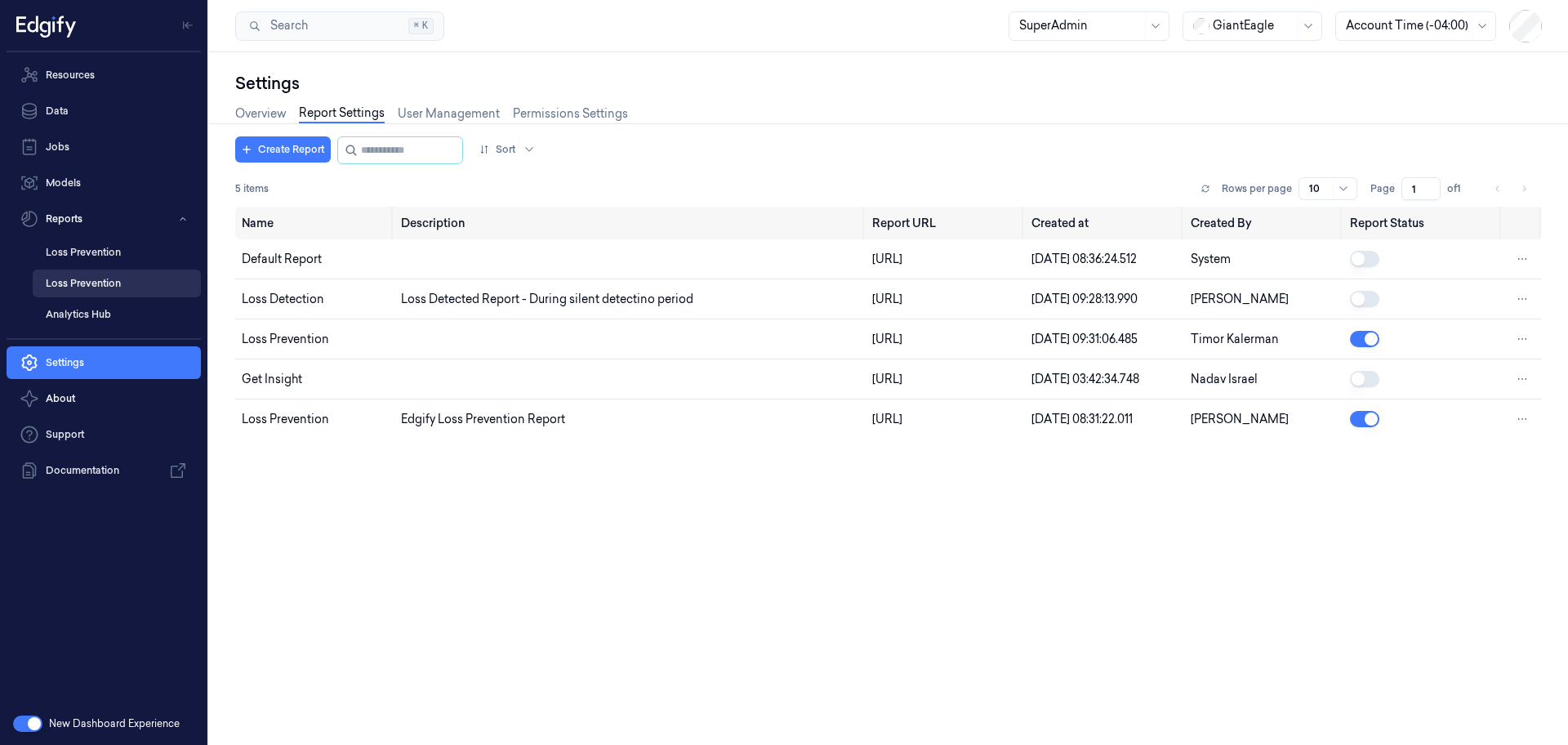
click at [109, 280] on link "Loss Prevention" at bounding box center [116, 284] width 169 height 28
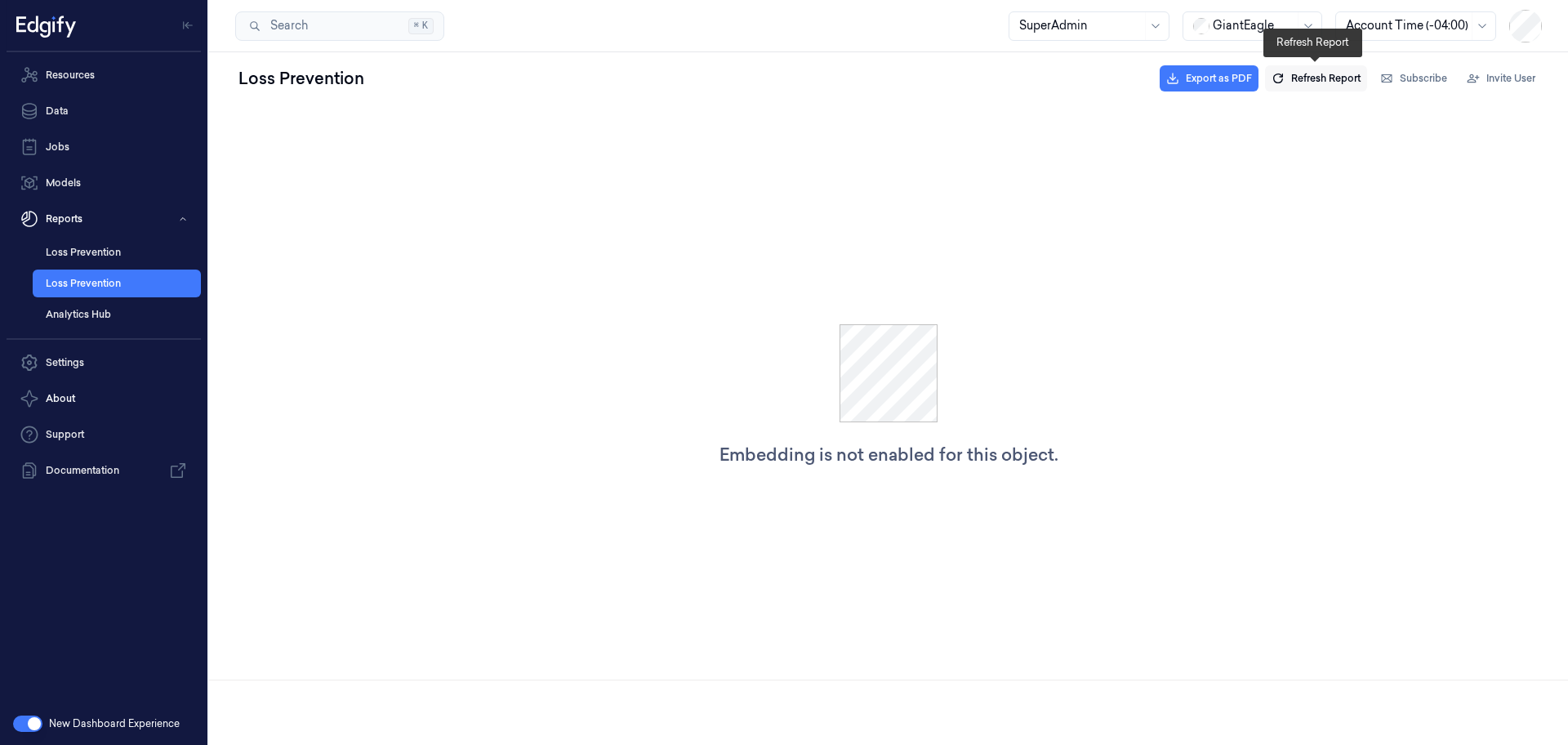
click at [1313, 80] on span "Refresh Report" at bounding box center [1326, 78] width 69 height 15
click at [155, 252] on link "Loss Prevention" at bounding box center [116, 252] width 169 height 28
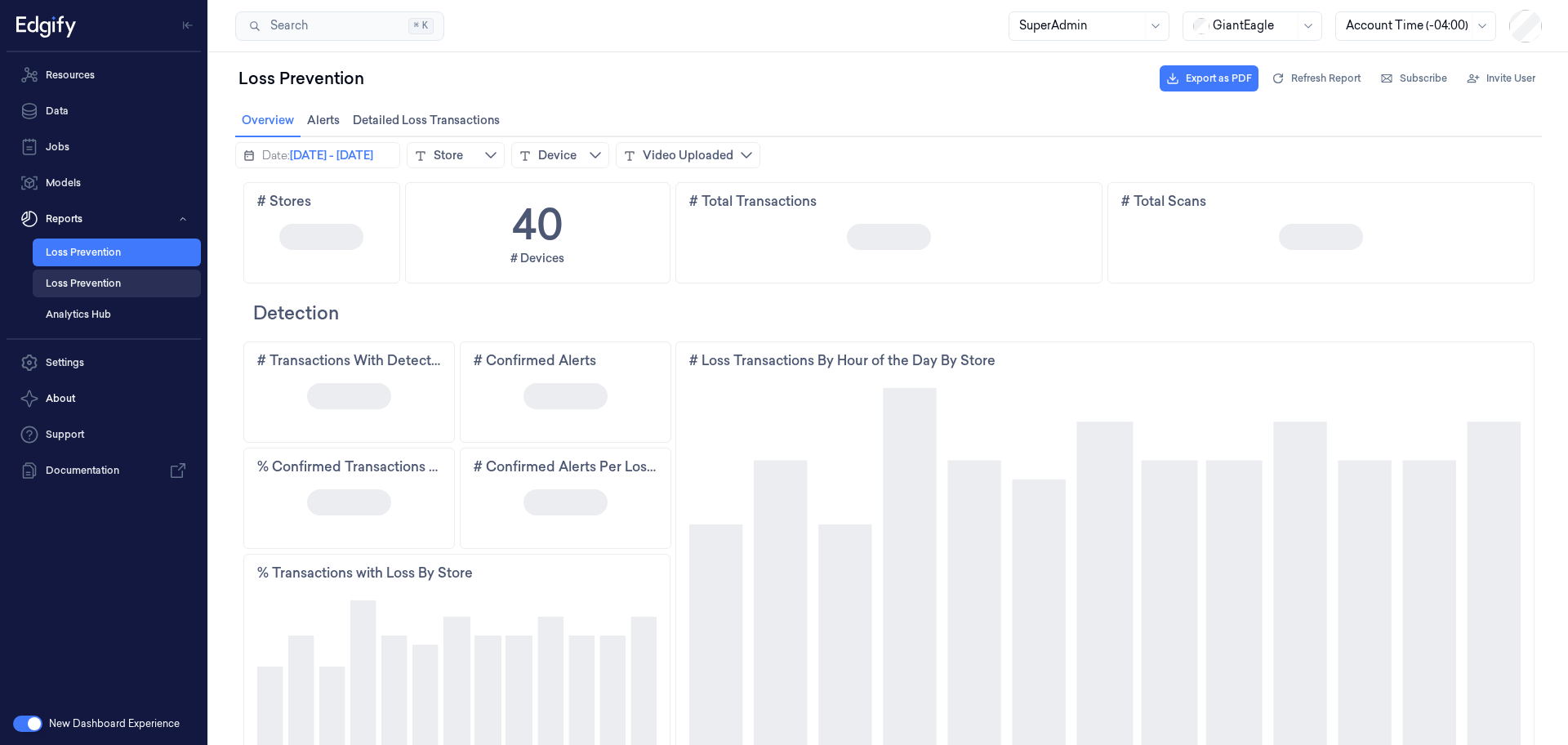
click at [64, 270] on link "Loss Prevention" at bounding box center [116, 284] width 169 height 28
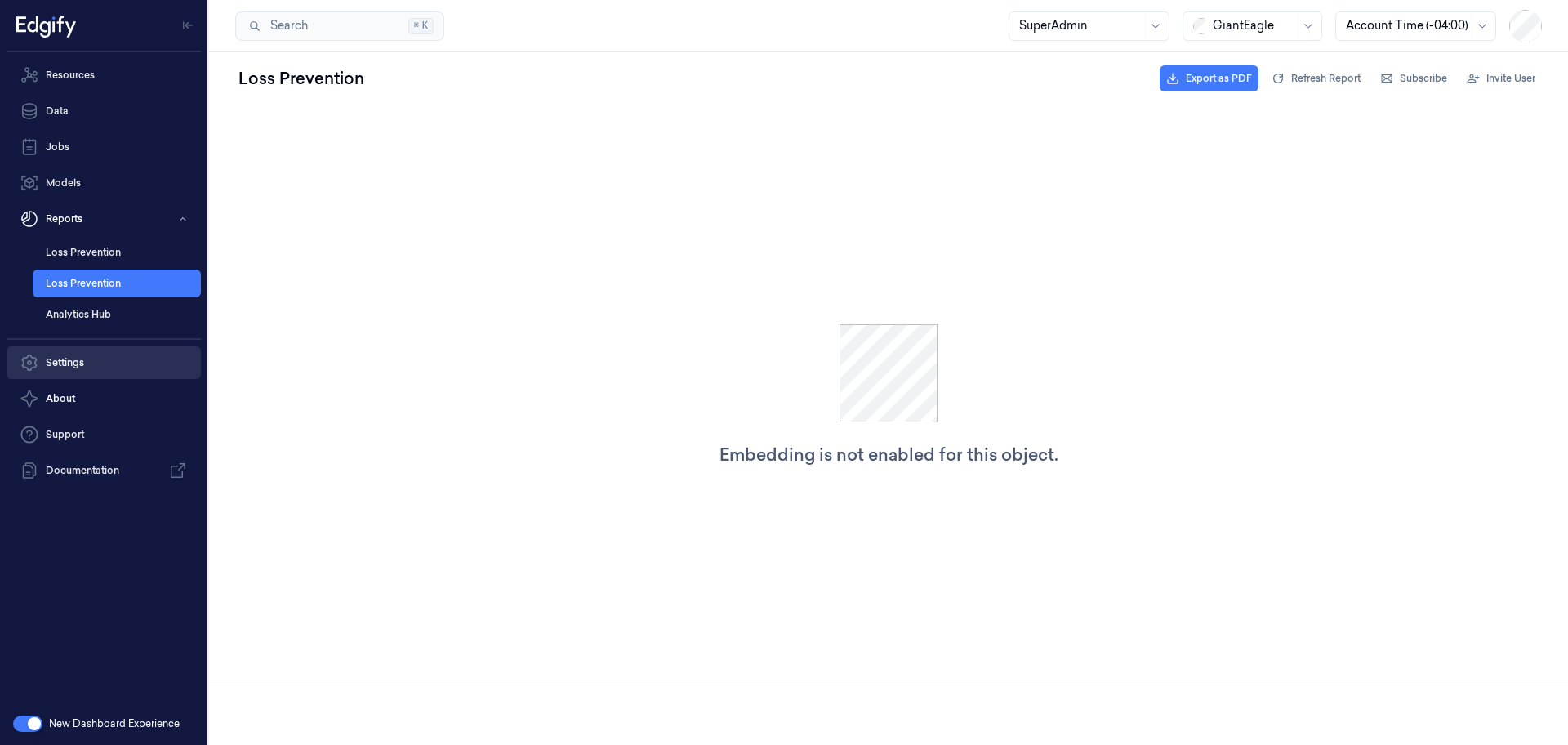
click at [106, 353] on link "Settings" at bounding box center [103, 362] width 194 height 33
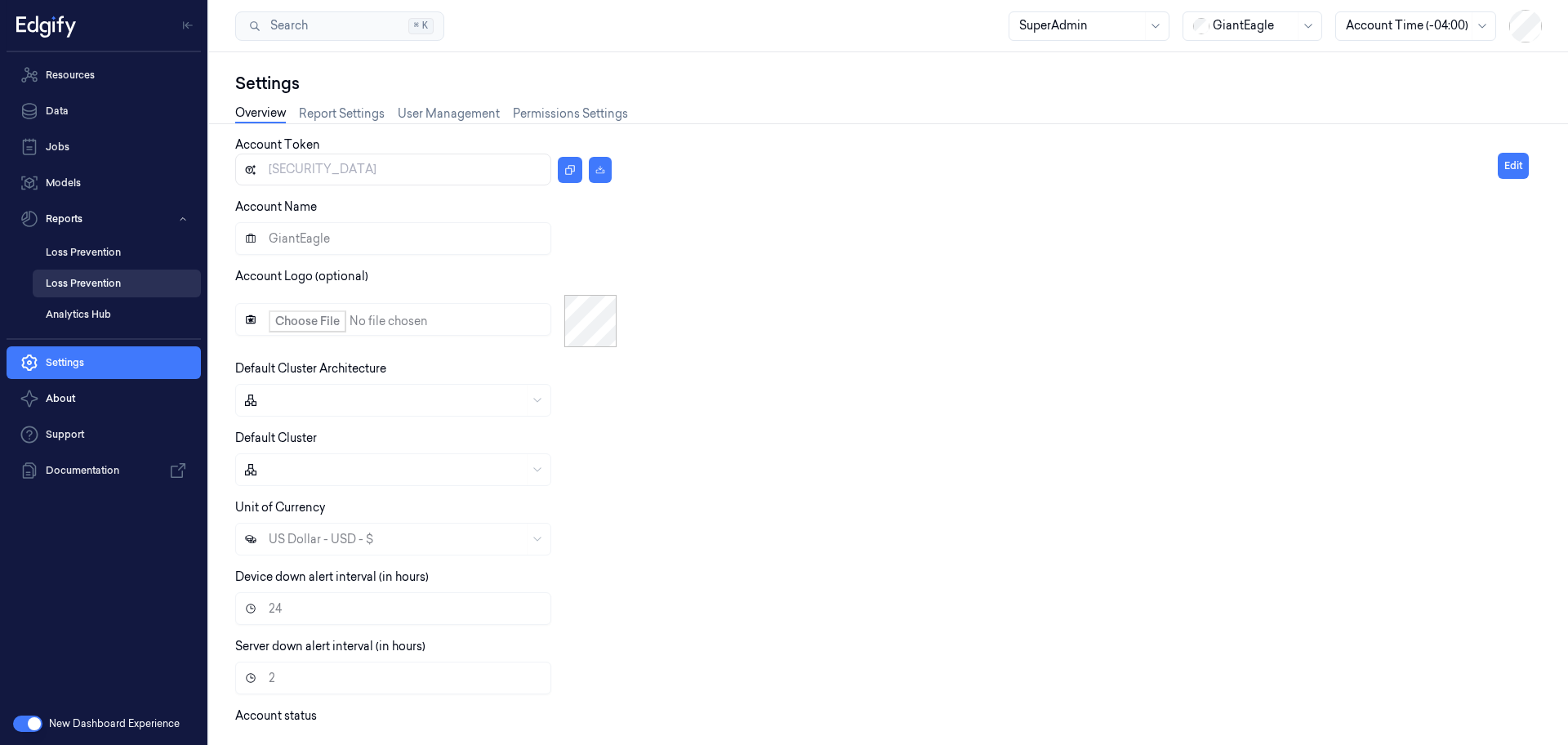
click at [102, 280] on link "Loss Prevention" at bounding box center [116, 284] width 169 height 28
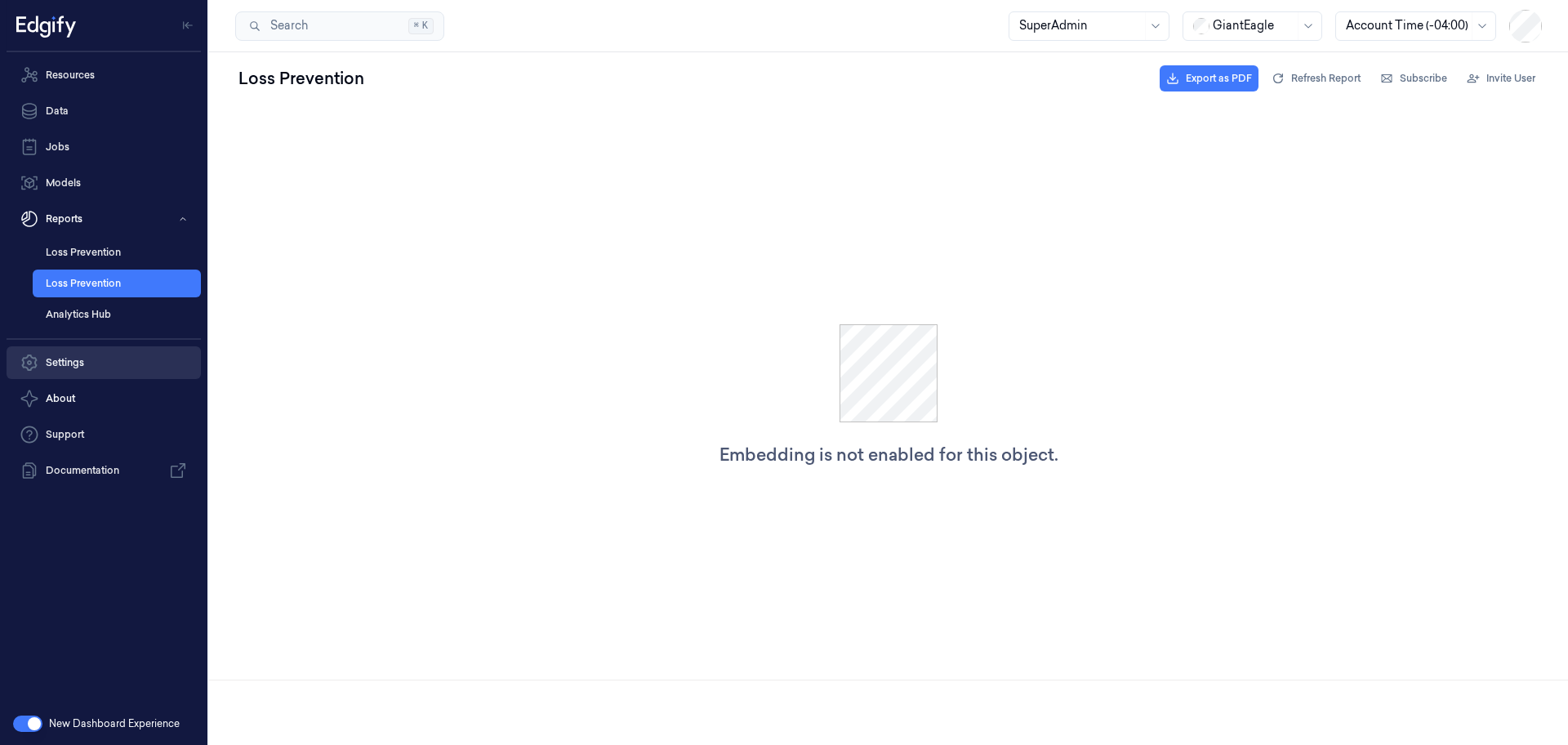
click at [126, 364] on link "Settings" at bounding box center [103, 362] width 194 height 33
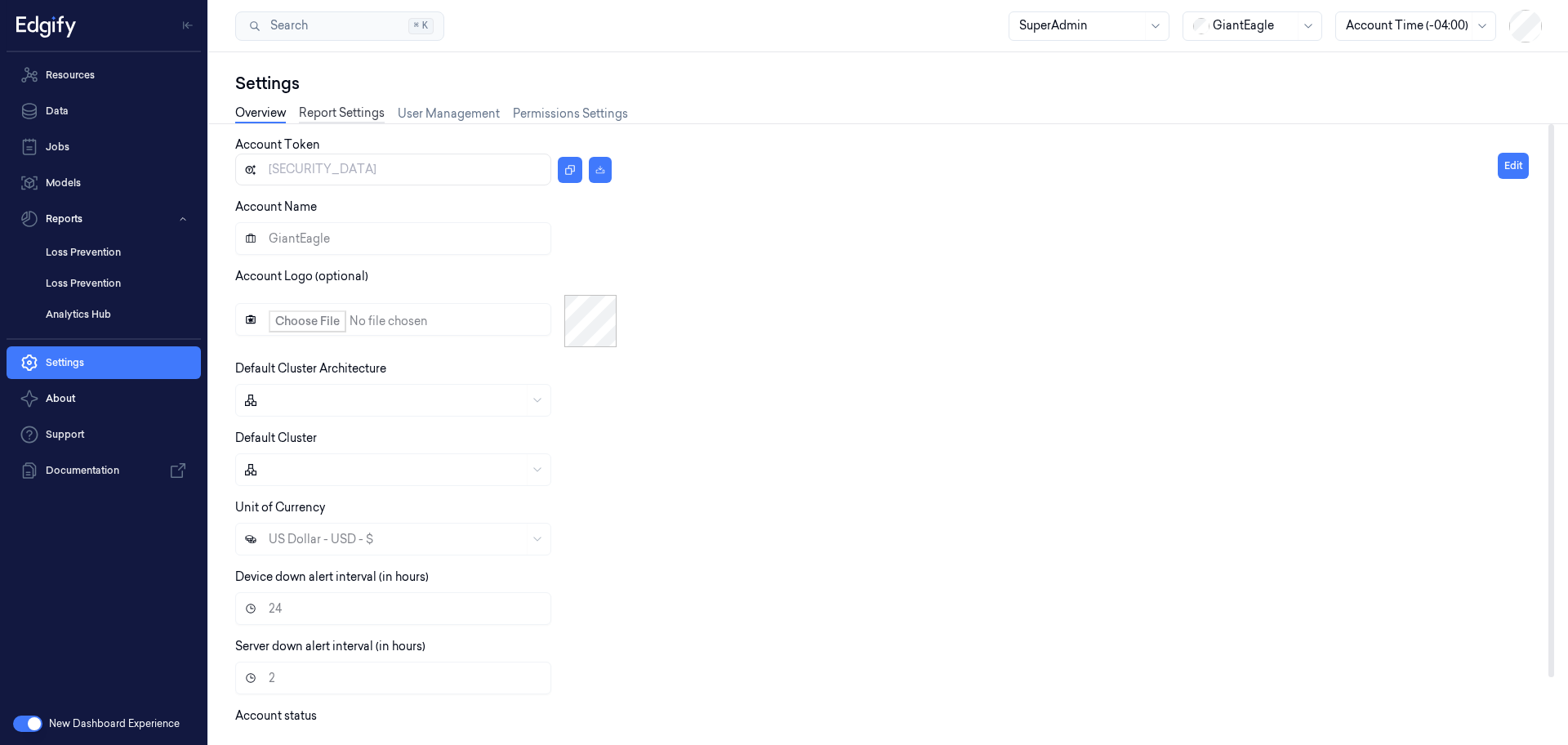
click at [357, 112] on link "Report Settings" at bounding box center [341, 113] width 86 height 19
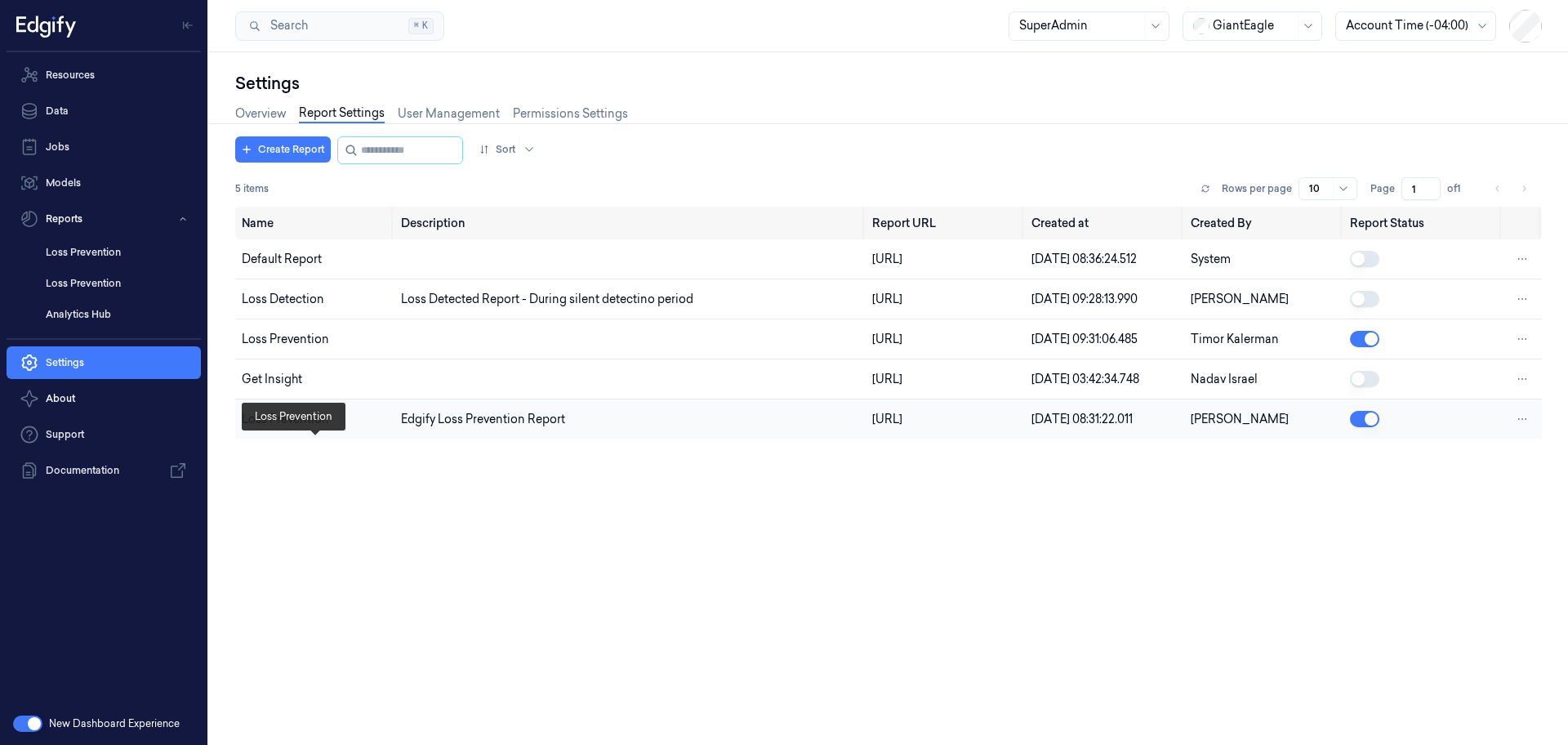
click at [333, 428] on div "Loss Prevention" at bounding box center [314, 419] width 146 height 17
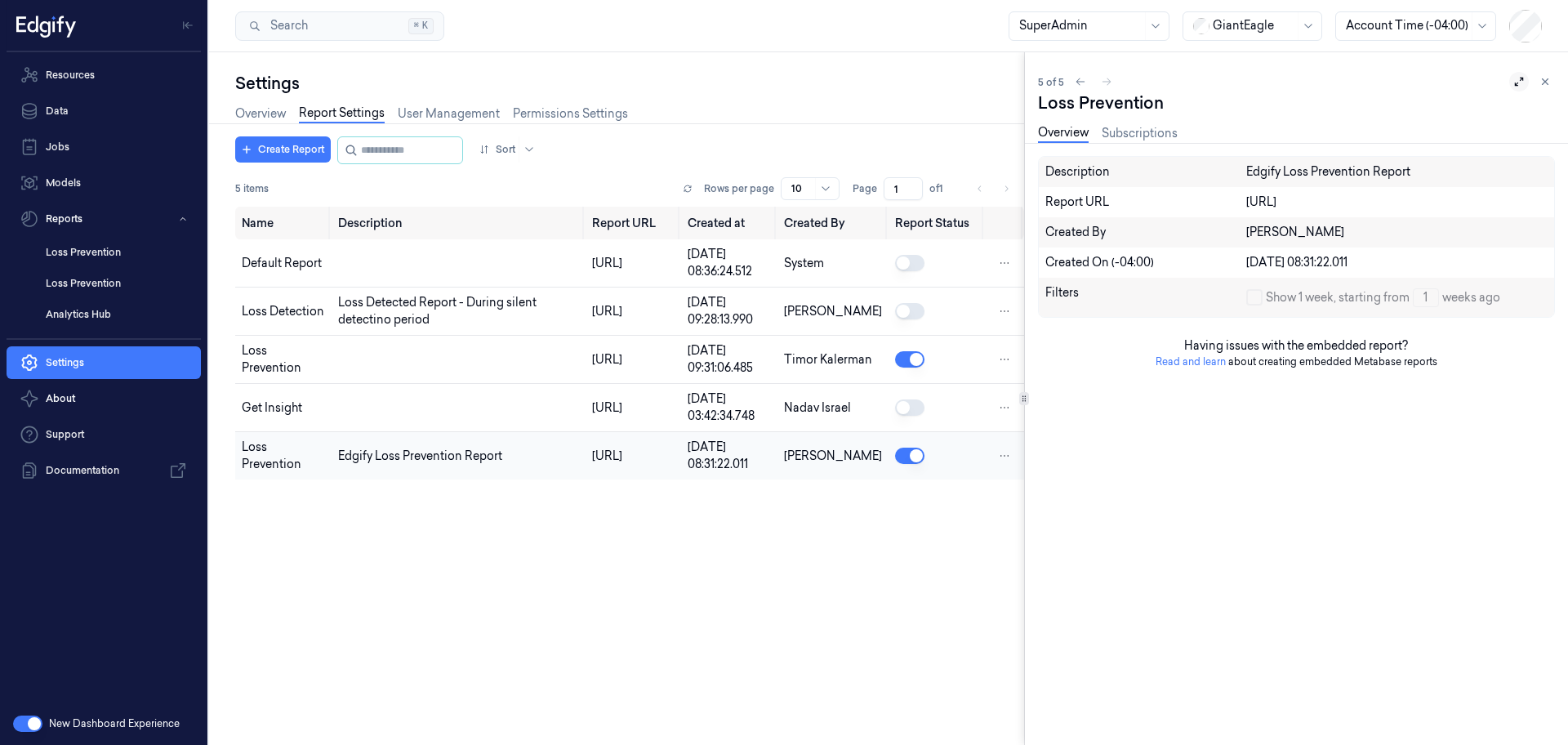
click at [1513, 79] on button at bounding box center [1520, 82] width 20 height 20
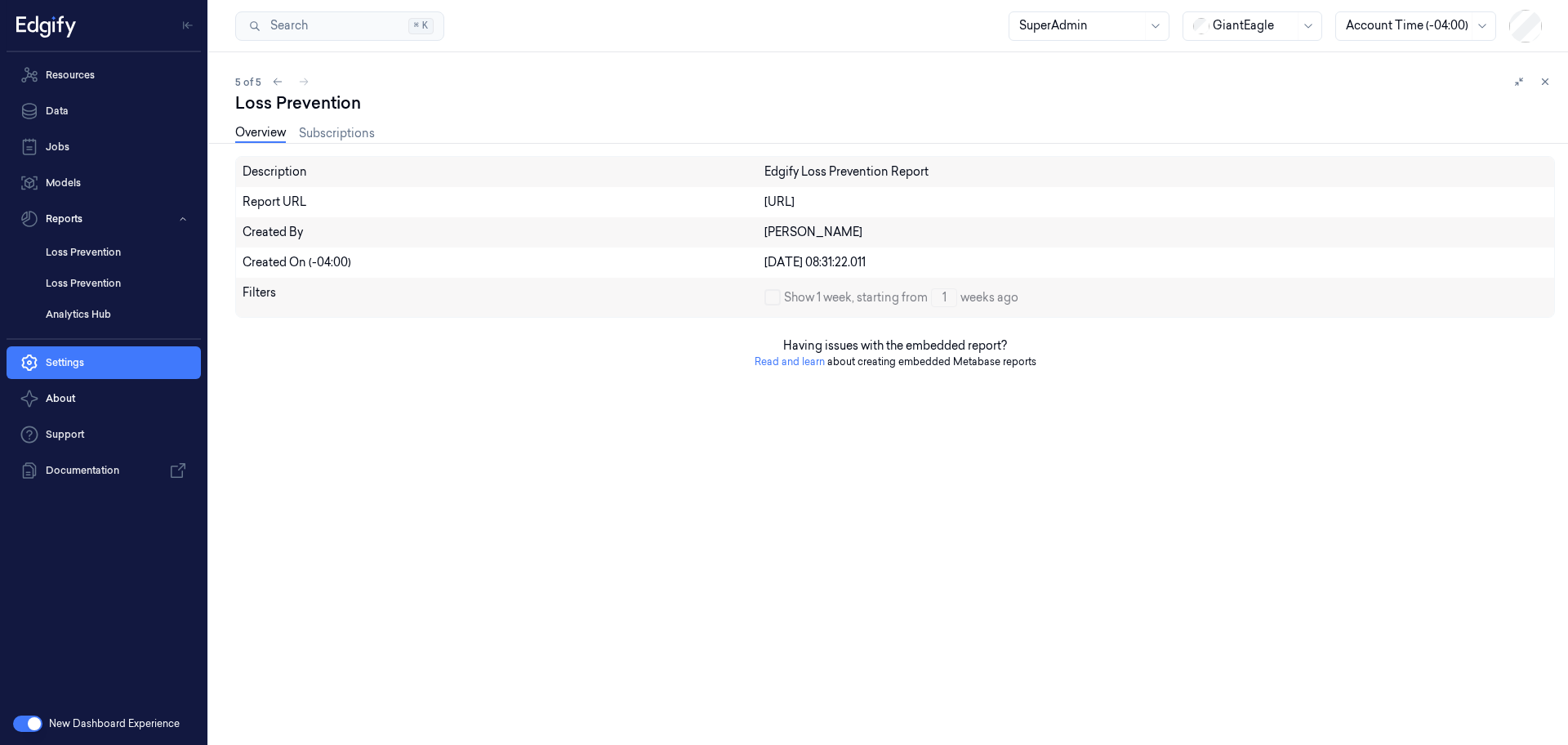
click at [868, 293] on span "Show 1 week, starting from" at bounding box center [856, 297] width 144 height 17
click at [786, 224] on div "[PERSON_NAME]" at bounding box center [1156, 232] width 784 height 17
click at [786, 196] on div "[URL]" at bounding box center [1156, 201] width 784 height 17
click at [633, 482] on div "Description Edgify Loss Prevention Report Report URL [URL] [URL] Created By [PE…" at bounding box center [895, 450] width 1320 height 589
